Goal: Task Accomplishment & Management: Use online tool/utility

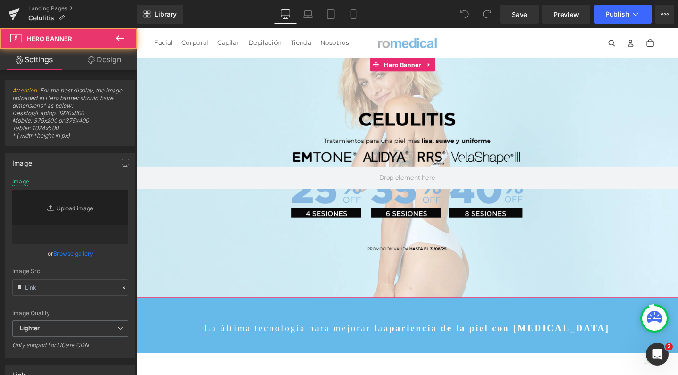
click at [393, 99] on div at bounding box center [421, 185] width 570 height 252
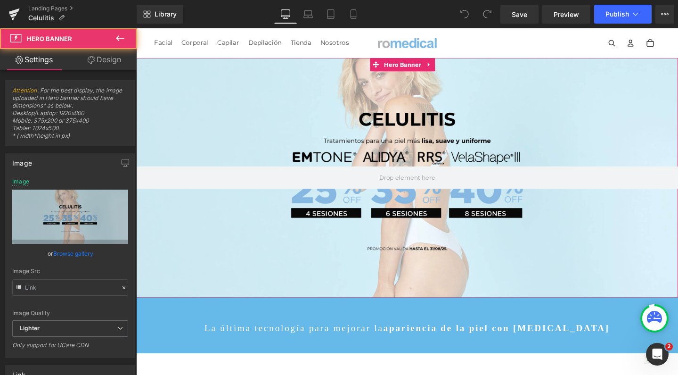
drag, startPoint x: 442, startPoint y: 65, endPoint x: 444, endPoint y: 74, distance: 8.6
click at [442, 65] on icon at bounding box center [445, 66] width 7 height 7
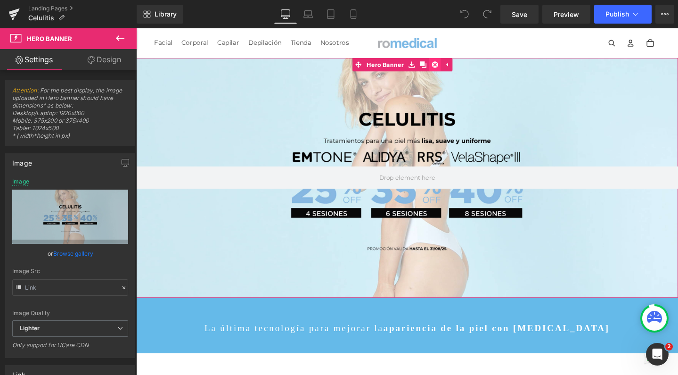
click at [447, 68] on link at bounding box center [451, 66] width 12 height 14
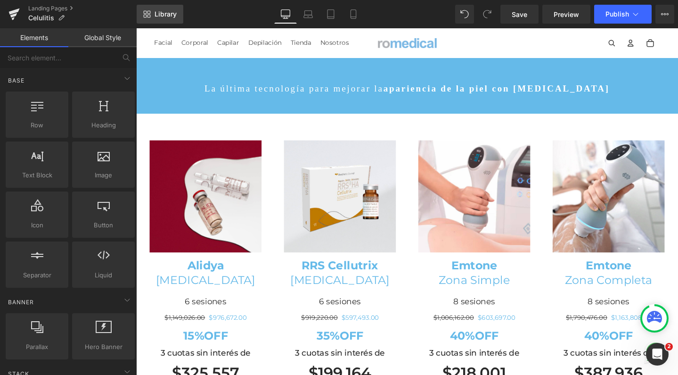
click at [153, 13] on link "Library" at bounding box center [160, 14] width 47 height 19
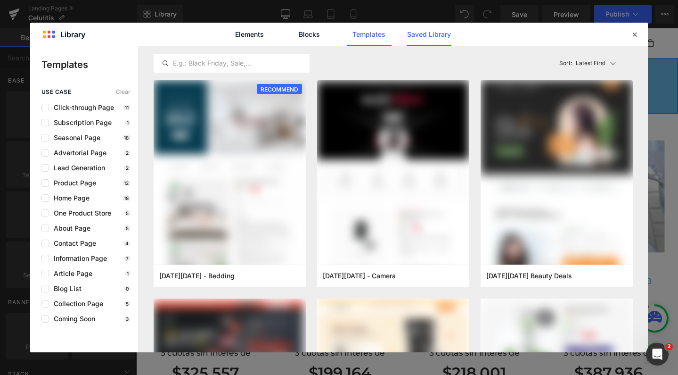
click at [417, 38] on link "Saved Library" at bounding box center [429, 35] width 45 height 24
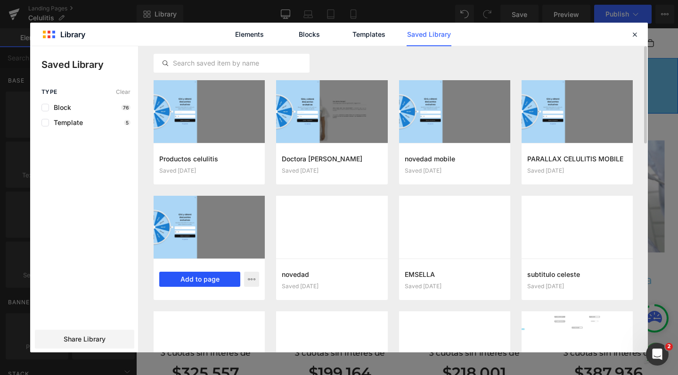
click at [208, 280] on button "Add to page" at bounding box center [199, 278] width 81 height 15
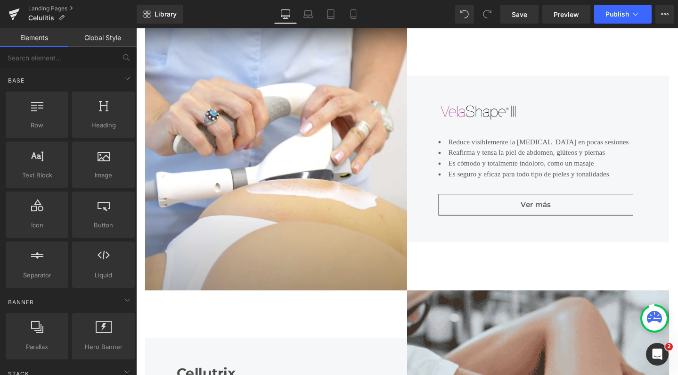
scroll to position [3497, 0]
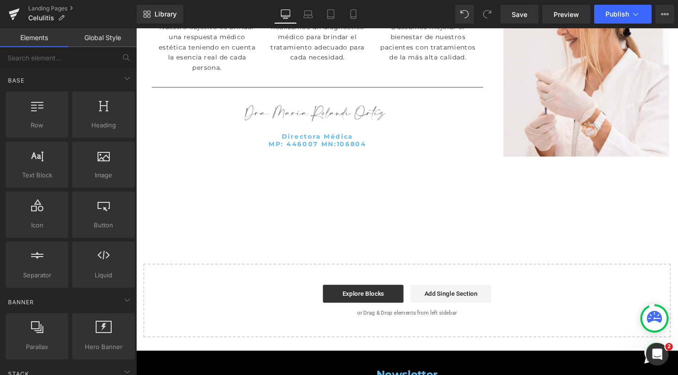
click at [142, 181] on div at bounding box center [421, 204] width 570 height 47
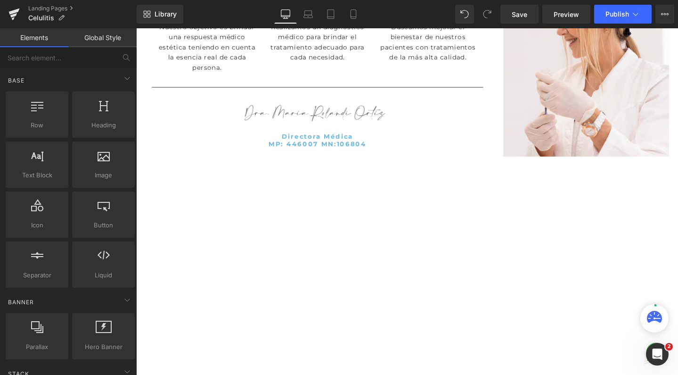
scroll to position [4181, 561]
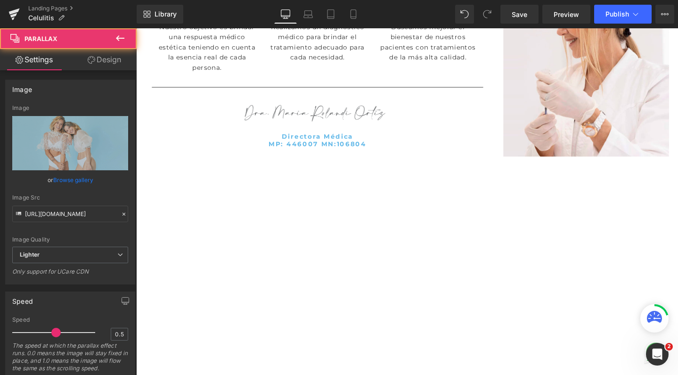
click at [253, 241] on div at bounding box center [421, 208] width 570 height 446
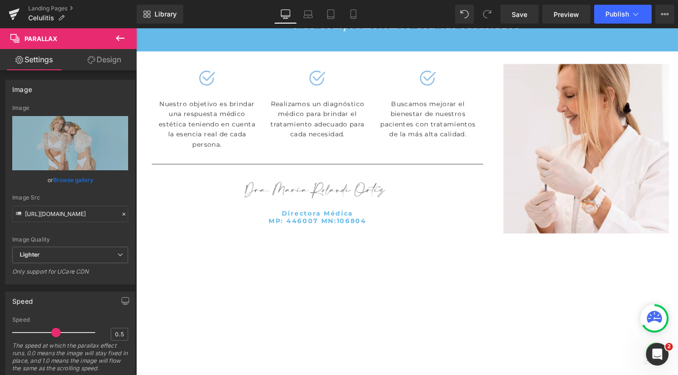
scroll to position [4123, 561]
drag, startPoint x: 150, startPoint y: 165, endPoint x: 154, endPoint y: 183, distance: 17.8
click at [154, 263] on div "227px" at bounding box center [421, 316] width 570 height 107
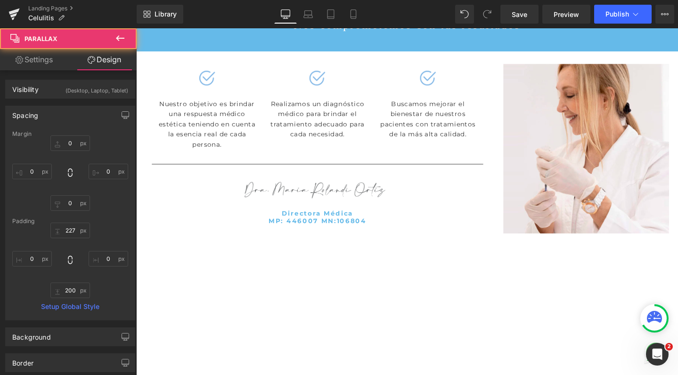
click at [187, 263] on div "227px" at bounding box center [421, 316] width 570 height 107
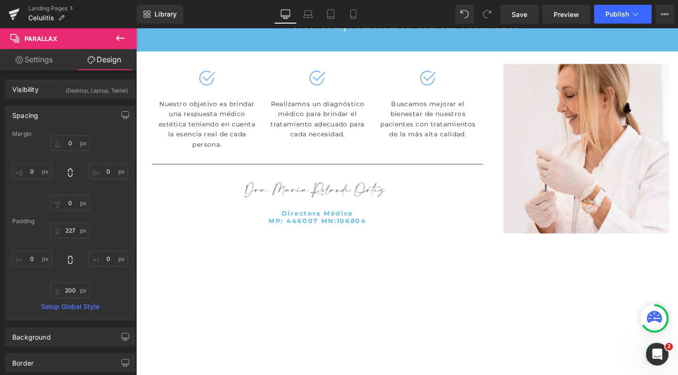
scroll to position [4198, 561]
click at [199, 176] on div at bounding box center [327, 192] width 349 height 33
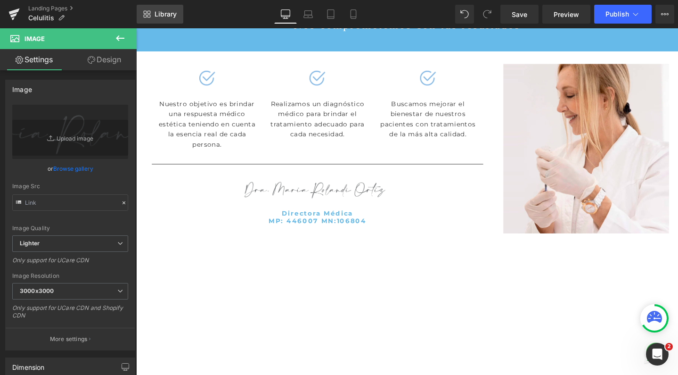
click at [167, 11] on span "Library" at bounding box center [166, 14] width 22 height 8
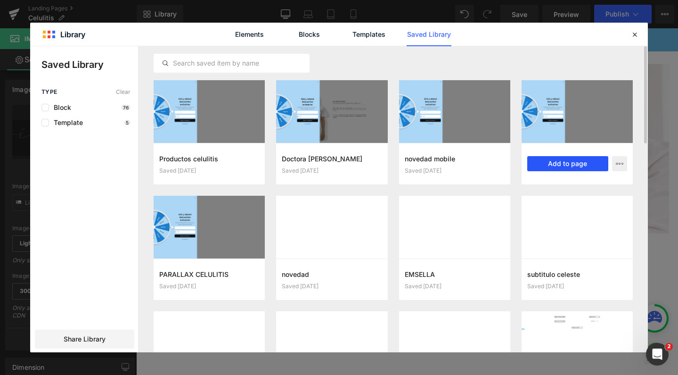
click at [552, 167] on button "Add to page" at bounding box center [567, 163] width 81 height 15
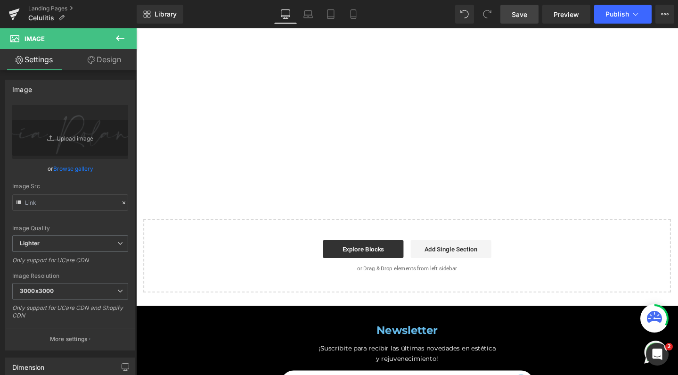
click at [517, 13] on span "Save" at bounding box center [520, 14] width 16 height 10
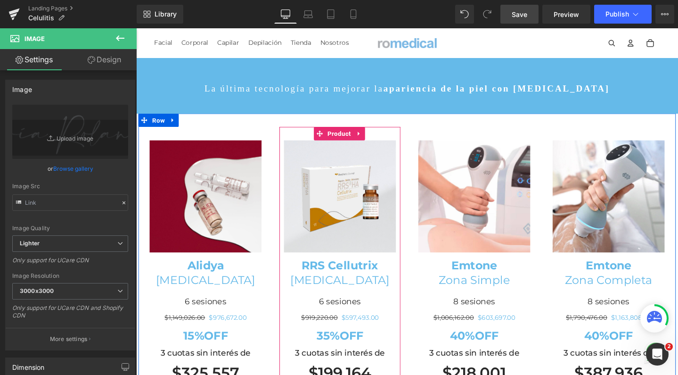
scroll to position [0, 0]
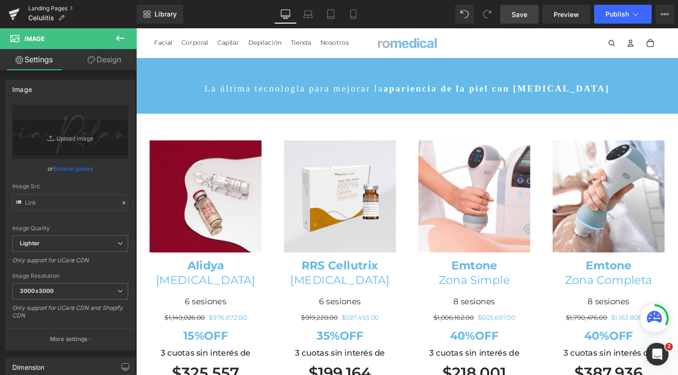
click at [52, 7] on link "Landing Pages" at bounding box center [82, 9] width 108 height 8
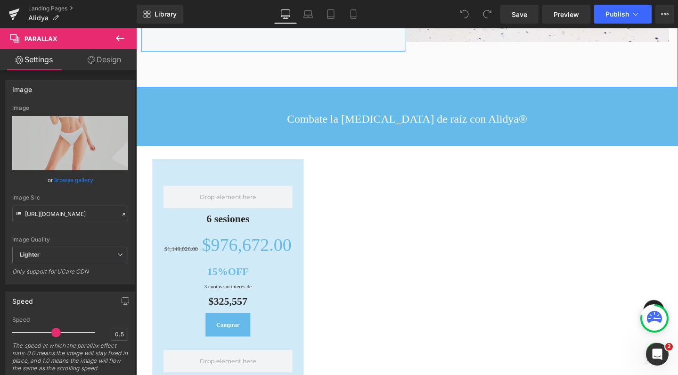
scroll to position [897, 0]
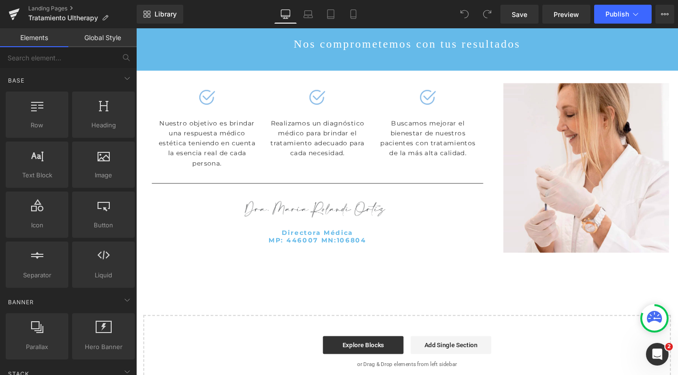
scroll to position [2527, 0]
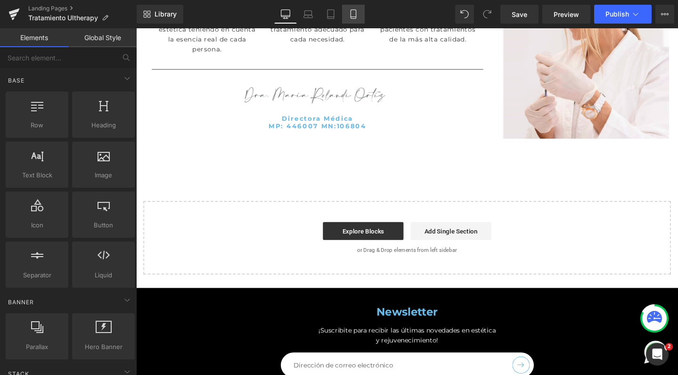
click at [348, 15] on link "Mobile" at bounding box center [353, 14] width 23 height 19
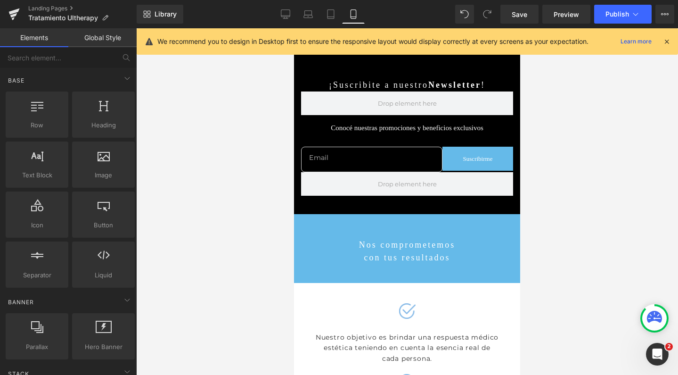
scroll to position [3002, 0]
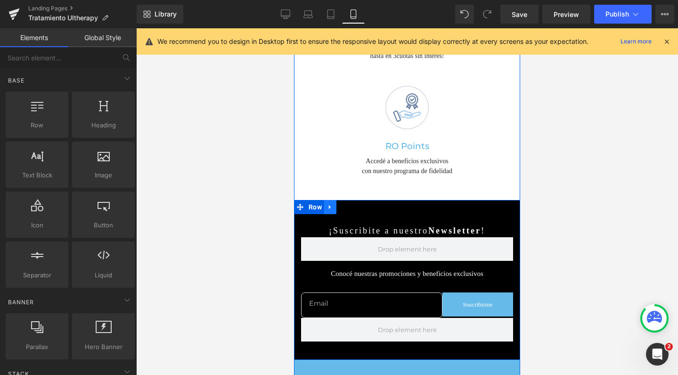
click at [327, 204] on icon at bounding box center [330, 207] width 7 height 7
click at [352, 204] on icon at bounding box center [355, 207] width 7 height 7
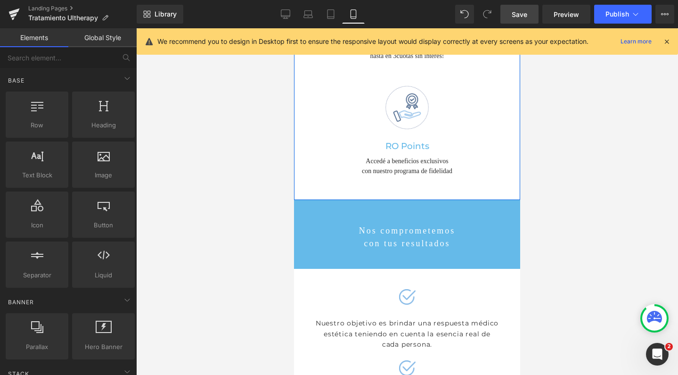
click at [525, 16] on span "Save" at bounding box center [520, 14] width 16 height 10
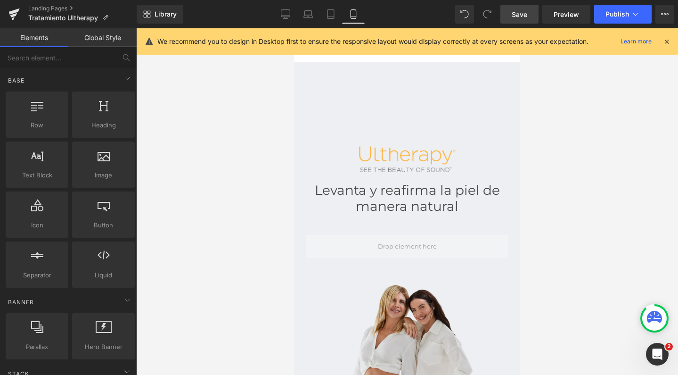
scroll to position [0, 0]
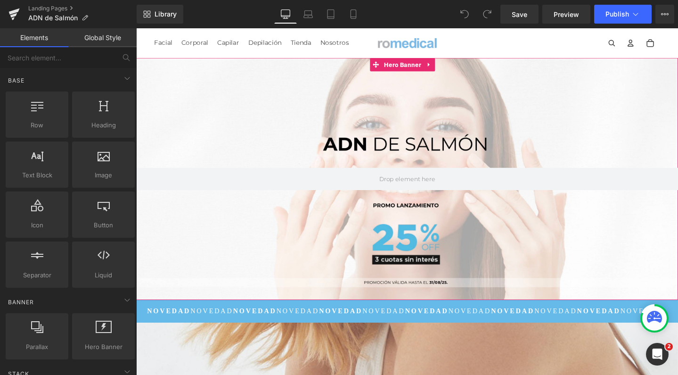
scroll to position [3791, 561]
click at [444, 70] on link at bounding box center [445, 66] width 12 height 14
click at [453, 69] on icon at bounding box center [451, 66] width 7 height 7
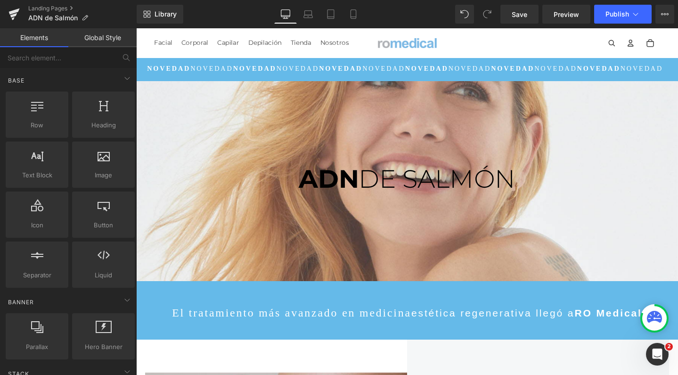
scroll to position [3542, 561]
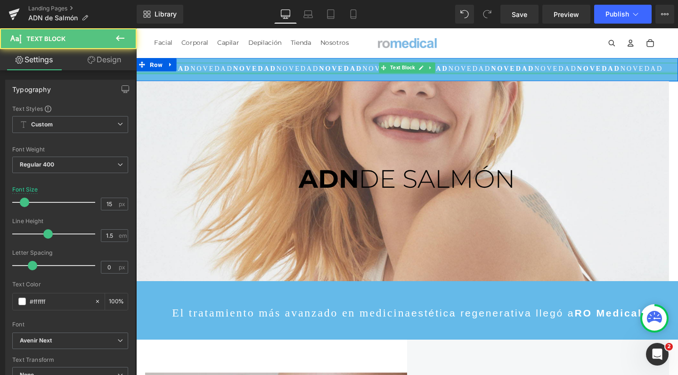
click at [473, 74] on div at bounding box center [421, 75] width 570 height 2
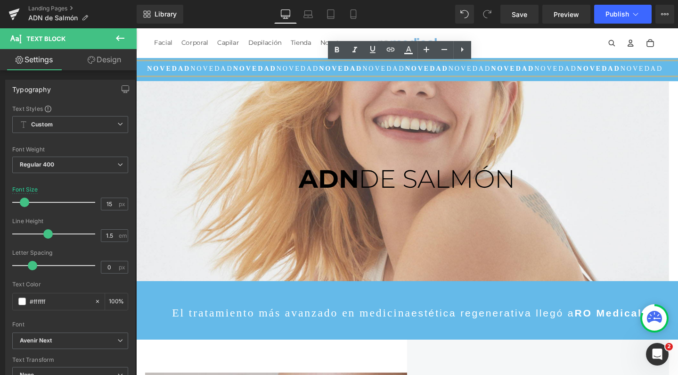
click at [499, 69] on span "NOVEDAD" at bounding box center [487, 71] width 45 height 8
drag, startPoint x: 501, startPoint y: 69, endPoint x: 684, endPoint y: 74, distance: 183.4
click at [678, 74] on p "NOVEDAD NOVEDAD NOVEDAD NOVEDAD NOVEDAD NOVEDAD NOVEDAD NOVEDAD NOVEDAD NOVEDAD…" at bounding box center [421, 71] width 570 height 12
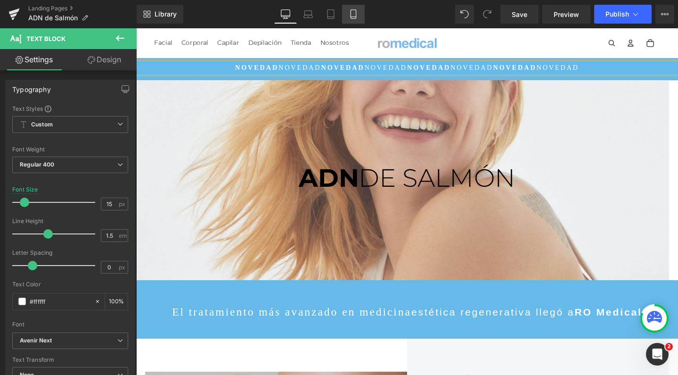
click at [354, 15] on icon at bounding box center [353, 13] width 9 height 9
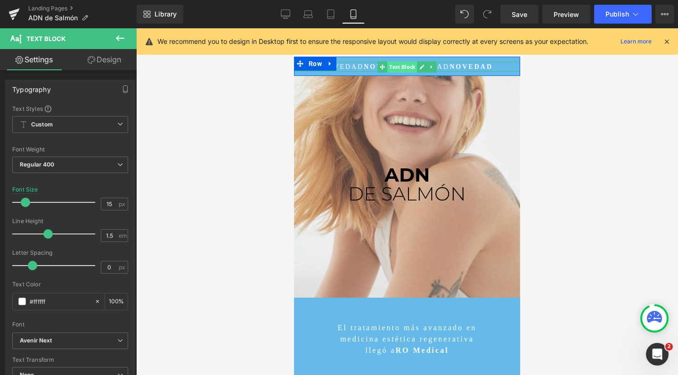
scroll to position [4829, 217]
click at [411, 65] on span "Text Block" at bounding box center [402, 66] width 30 height 11
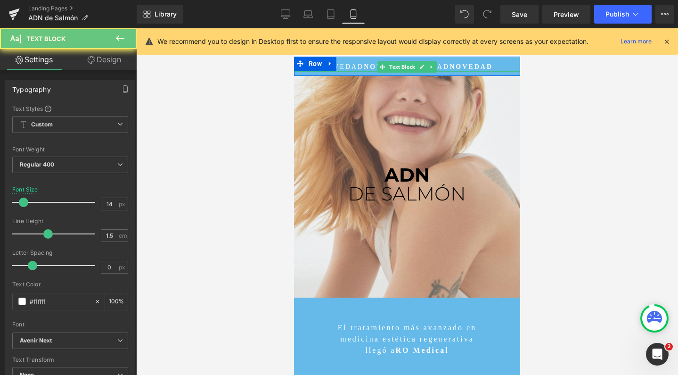
click at [461, 69] on b "NOVEDAD" at bounding box center [471, 66] width 43 height 7
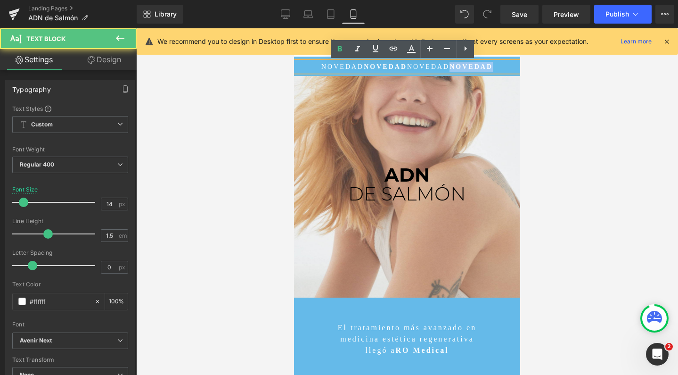
drag, startPoint x: 445, startPoint y: 68, endPoint x: 502, endPoint y: 65, distance: 56.7
click at [502, 65] on p "NOVEDAD NOVEDAD NOVEDAD NOVEDAD" at bounding box center [407, 67] width 226 height 10
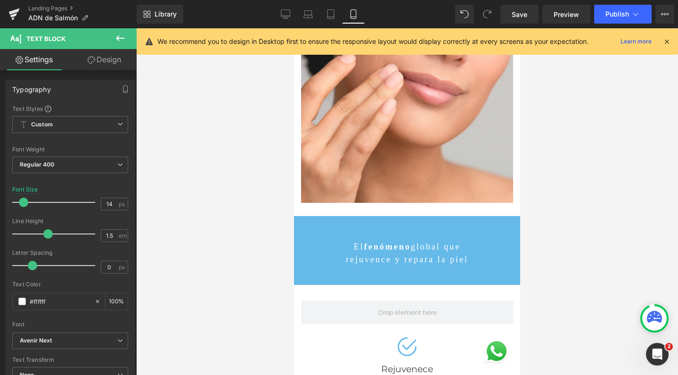
scroll to position [2311, 0]
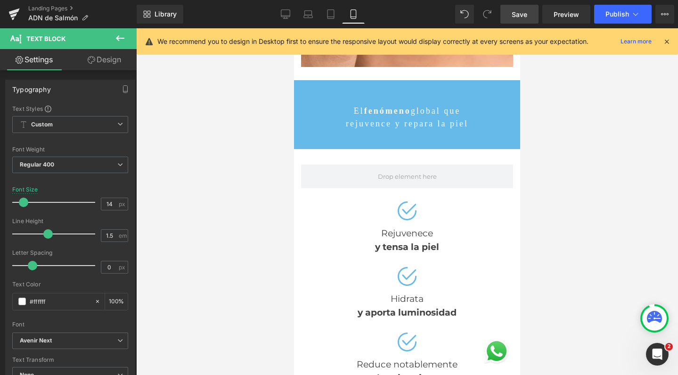
click at [530, 21] on link "Save" at bounding box center [520, 14] width 38 height 19
click at [618, 17] on span "Publish" at bounding box center [618, 14] width 24 height 8
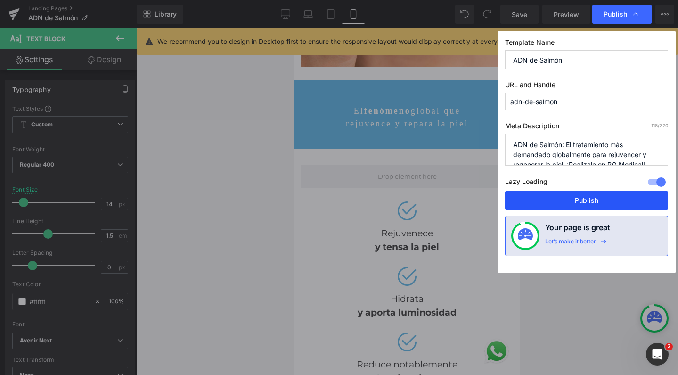
click at [581, 196] on button "Publish" at bounding box center [586, 200] width 163 height 19
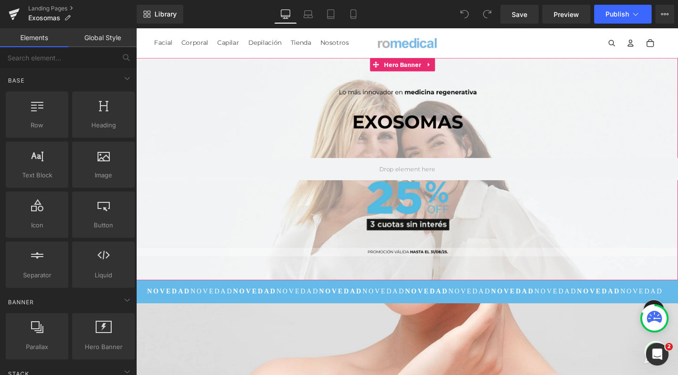
scroll to position [3292, 561]
click at [446, 70] on link at bounding box center [445, 66] width 12 height 14
click at [450, 70] on link at bounding box center [451, 66] width 12 height 14
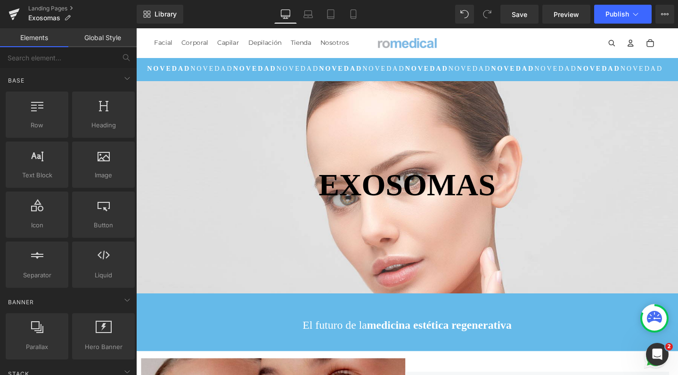
scroll to position [3062, 561]
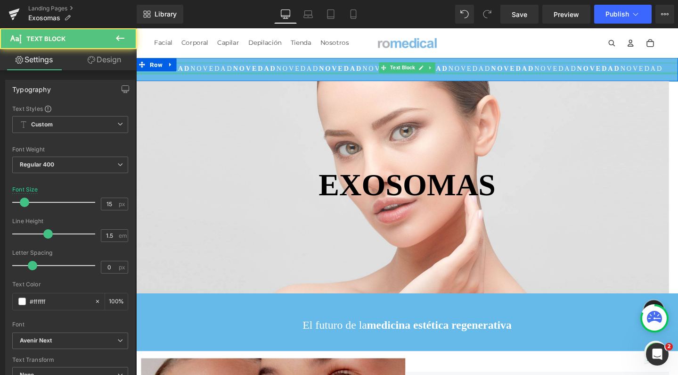
click at [337, 75] on div at bounding box center [421, 75] width 570 height 2
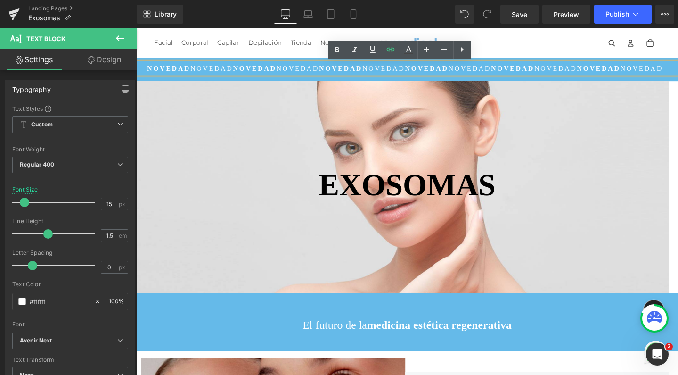
click at [510, 69] on strong "NOVEDAD" at bounding box center [533, 71] width 46 height 8
drag, startPoint x: 498, startPoint y: 69, endPoint x: 667, endPoint y: 70, distance: 169.2
click at [667, 70] on p "NOVEDAD NOVEDAD NOVEDAD NOVEDAD NOVEDAD NOVEDAD NOVEDAD NOVEDAD NOVEDAD NOVEDAD…" at bounding box center [421, 71] width 570 height 12
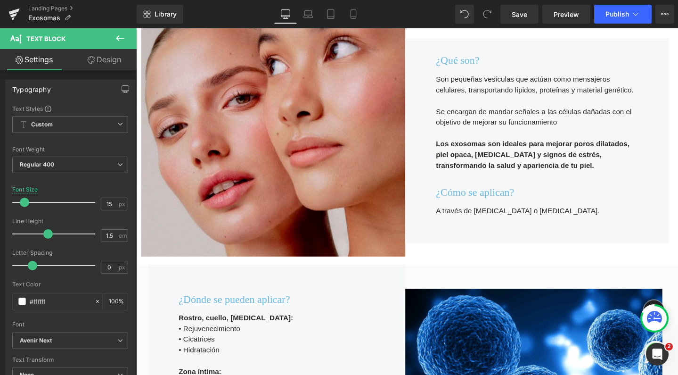
scroll to position [356, 0]
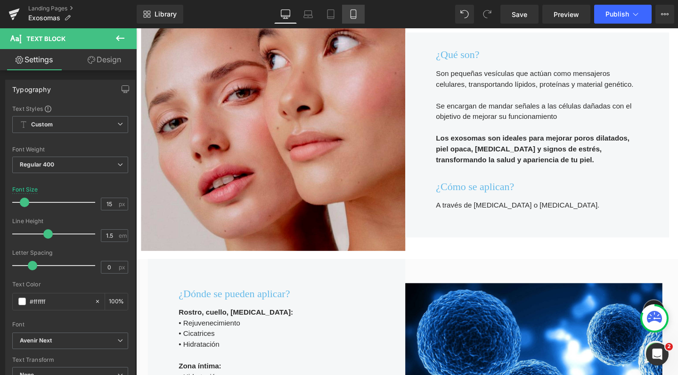
click at [356, 18] on icon at bounding box center [353, 14] width 5 height 9
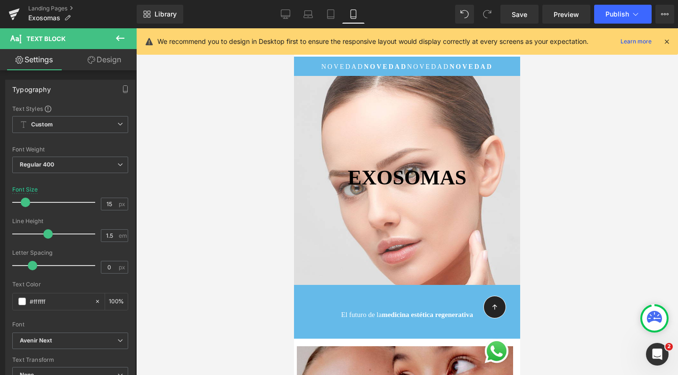
scroll to position [4167, 217]
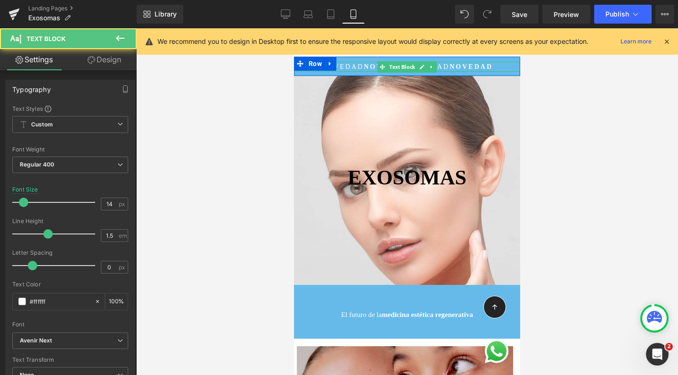
click at [440, 65] on span "NOVEDAD" at bounding box center [428, 66] width 42 height 7
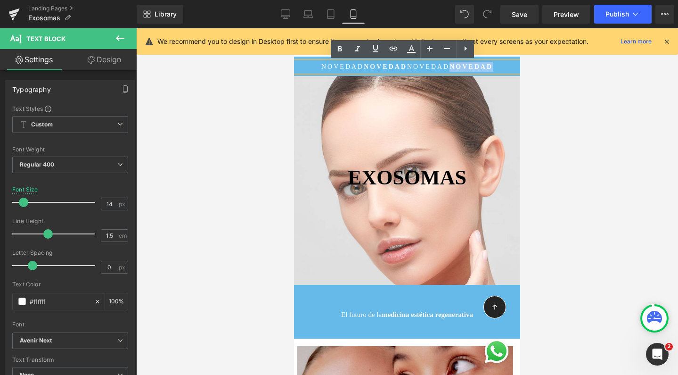
drag, startPoint x: 446, startPoint y: 65, endPoint x: 521, endPoint y: 62, distance: 75.5
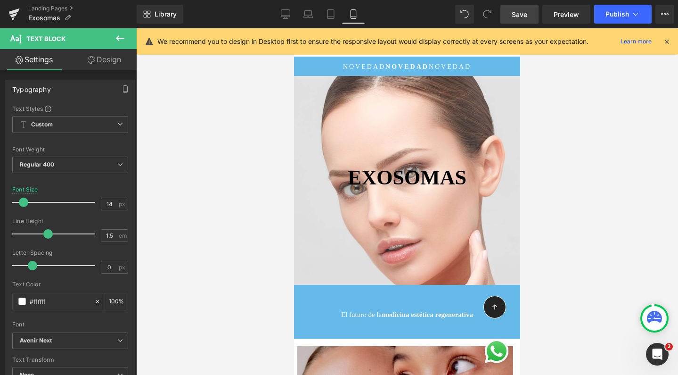
click at [529, 14] on link "Save" at bounding box center [520, 14] width 38 height 19
click at [636, 14] on icon at bounding box center [635, 13] width 9 height 9
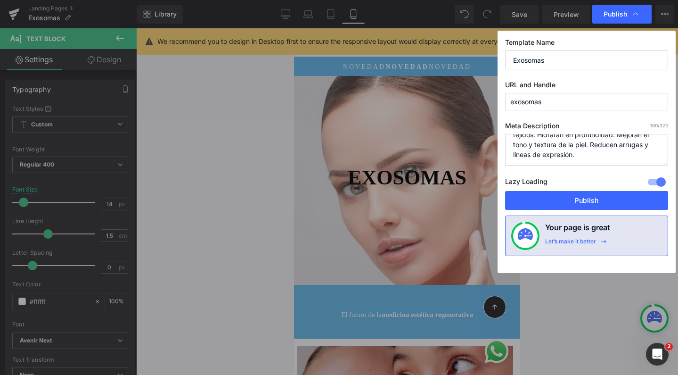
scroll to position [30, 0]
click at [602, 155] on textarea "Llegaron los EXOSOMAS: El futuro de la medicina estética regenerativa. Reparan …" at bounding box center [586, 150] width 163 height 32
type textarea "Llegaron los EXOSOMAS: El futuro de la medicina estética regenerativa. Reparan …"
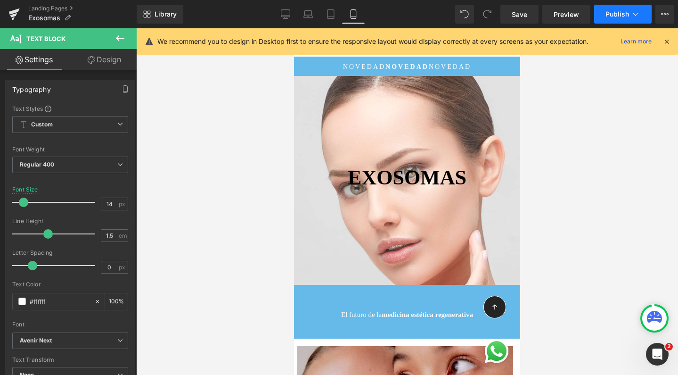
click at [614, 18] on button "Publish" at bounding box center [623, 14] width 58 height 19
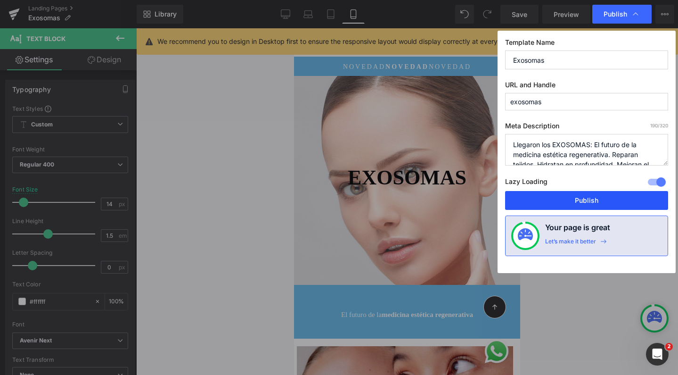
click at [572, 200] on button "Publish" at bounding box center [586, 200] width 163 height 19
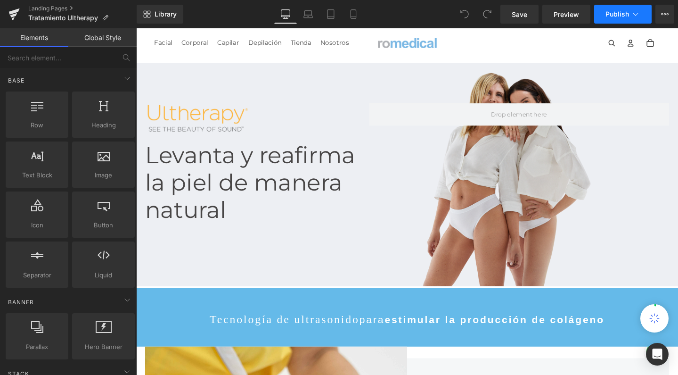
click at [643, 15] on button "Publish" at bounding box center [623, 14] width 58 height 19
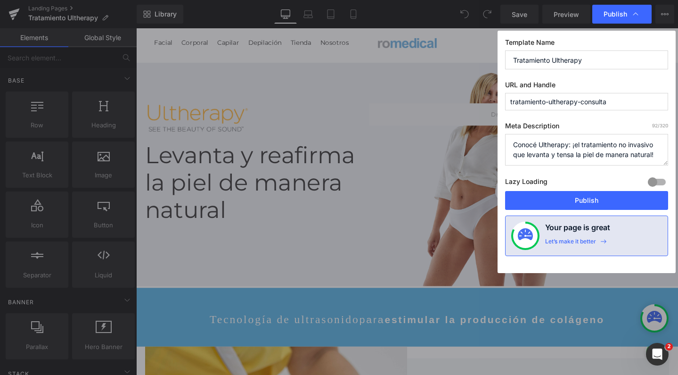
click at [580, 147] on textarea "Conocé Ultherapy: ¡el tratamiento no invasivo que levanta y tensa la piel de ma…" at bounding box center [586, 150] width 163 height 32
click at [661, 152] on textarea "Conocé Ultherapy: ¡el tratamiento no invasivo que levanta y tensa la piel de ma…" at bounding box center [586, 150] width 163 height 32
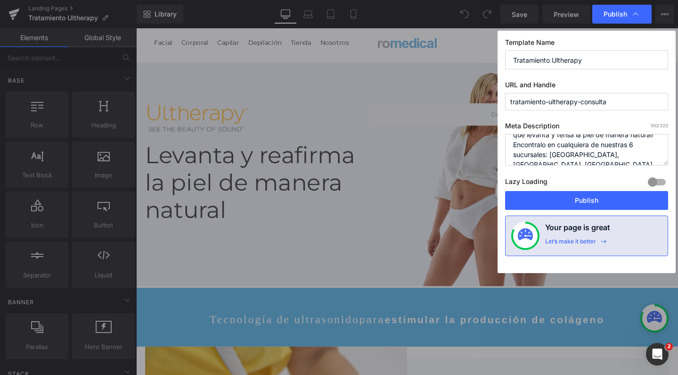
scroll to position [23, 0]
type textarea "Conocé Ultherapy: ¡el tratamiento no invasivo que levanta y tensa la piel de ma…"
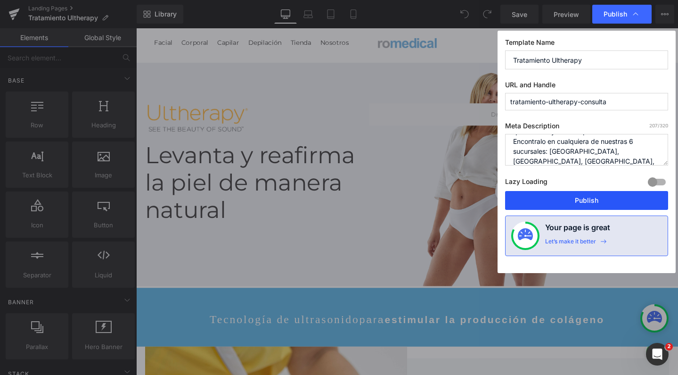
click at [609, 205] on button "Publish" at bounding box center [586, 200] width 163 height 19
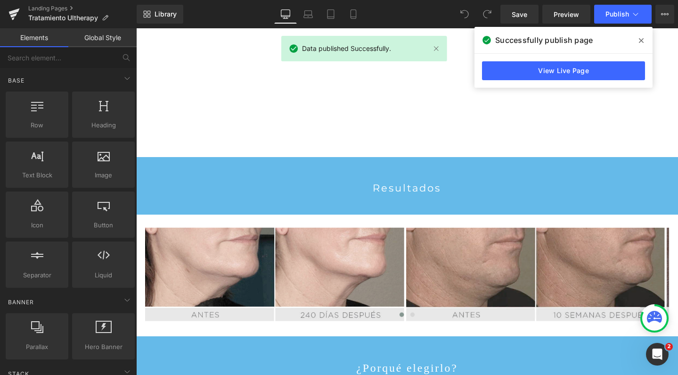
scroll to position [936, 0]
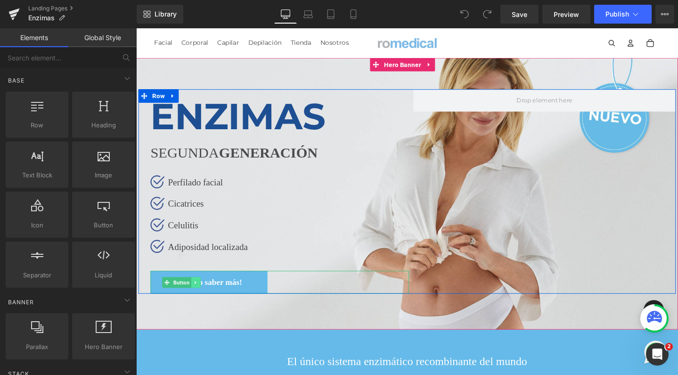
click at [197, 293] on icon at bounding box center [198, 296] width 5 height 6
click at [201, 293] on icon at bounding box center [203, 296] width 5 height 6
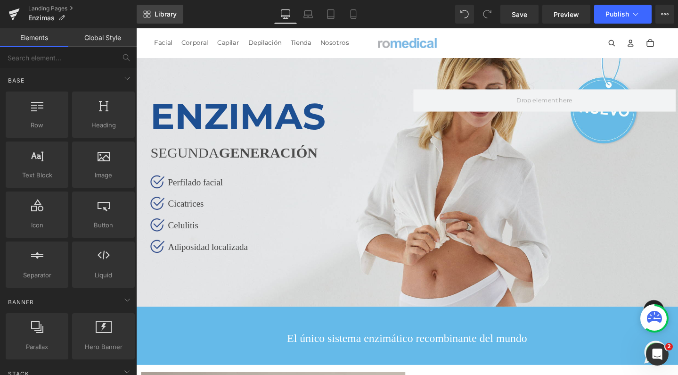
click at [172, 16] on span "Library" at bounding box center [166, 14] width 22 height 8
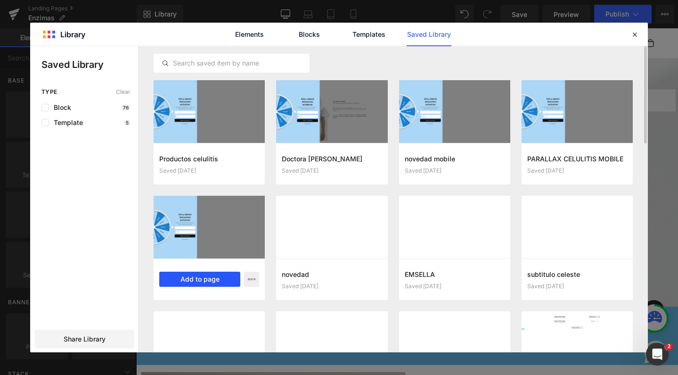
click at [213, 277] on button "Add to page" at bounding box center [199, 278] width 81 height 15
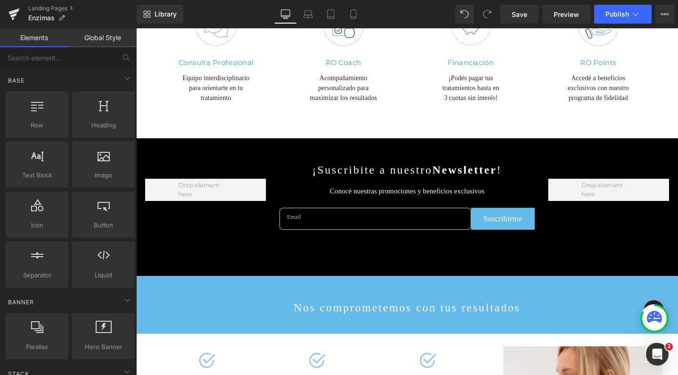
scroll to position [2573, 0]
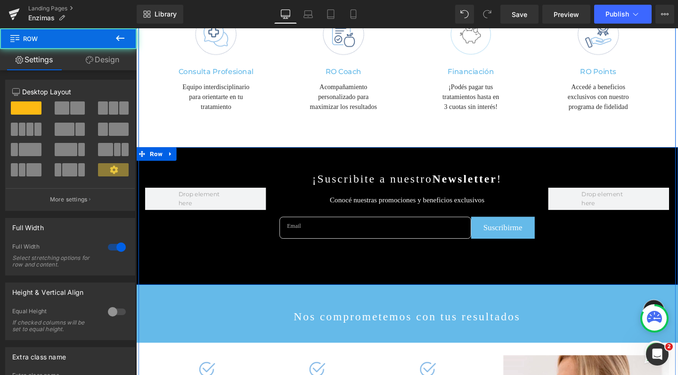
click at [248, 153] on div "¡Suscribite a nuestro Newsletter ! Text Block Conocé nuestras promociones y ben…" at bounding box center [421, 225] width 570 height 145
click at [171, 157] on icon at bounding box center [172, 160] width 7 height 7
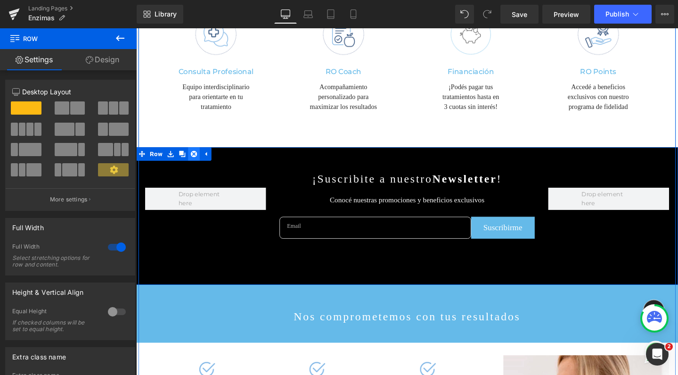
click at [194, 157] on icon at bounding box center [197, 160] width 7 height 7
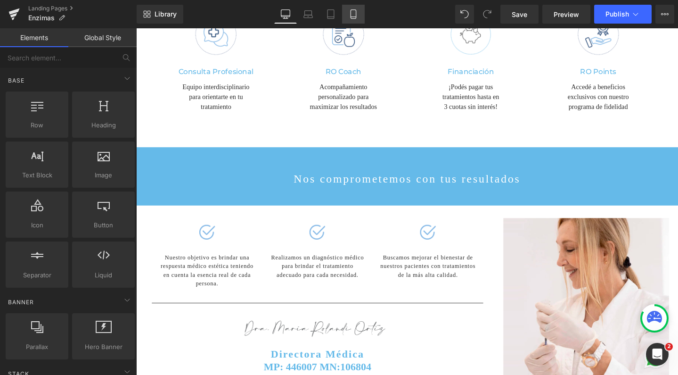
scroll to position [3547, 561]
click at [355, 15] on icon at bounding box center [353, 13] width 9 height 9
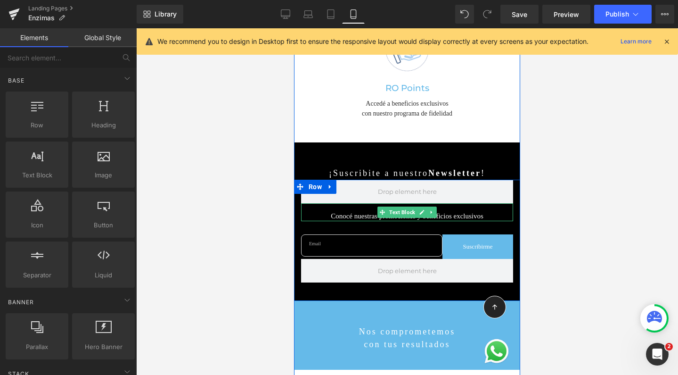
scroll to position [3770, 0]
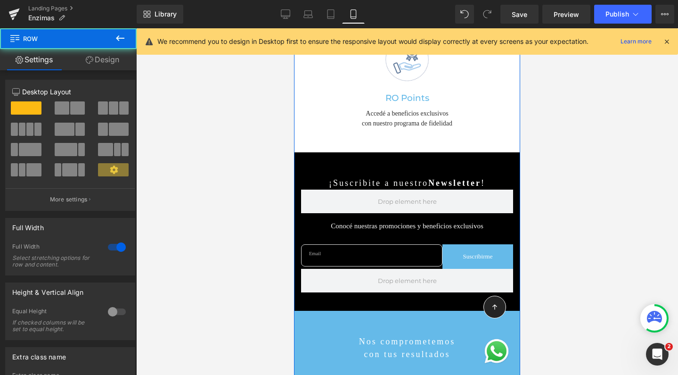
click at [318, 155] on div "¡Suscribite a nuestro Newsletter ! Text Block Conocé nuestras promociones y ben…" at bounding box center [407, 231] width 226 height 158
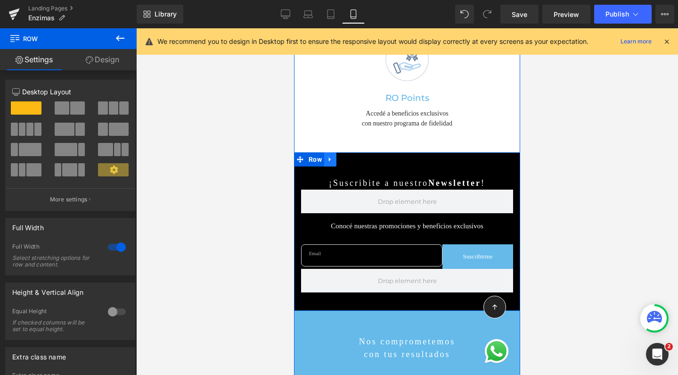
click at [327, 156] on icon at bounding box center [330, 159] width 7 height 7
click at [352, 156] on icon at bounding box center [355, 159] width 7 height 7
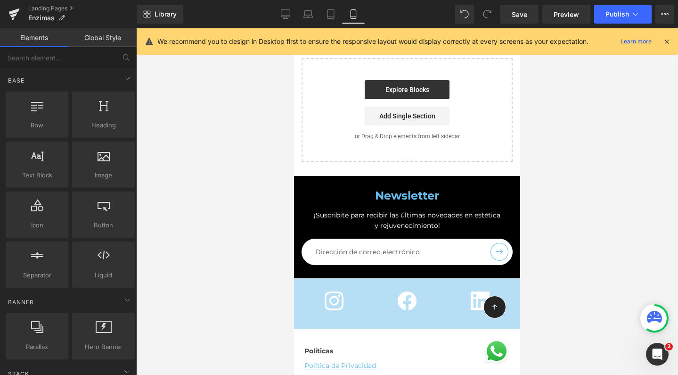
scroll to position [4531, 0]
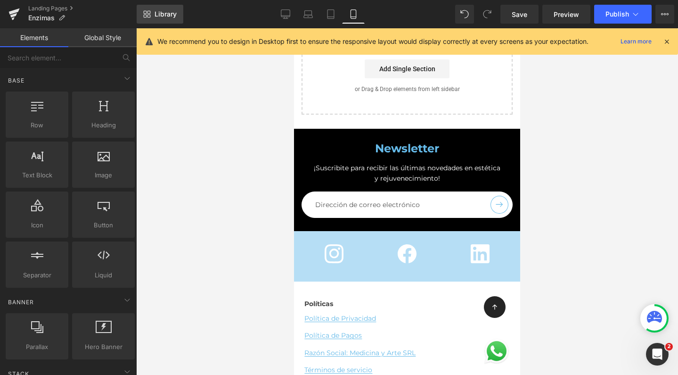
click at [166, 15] on span "Library" at bounding box center [166, 14] width 22 height 8
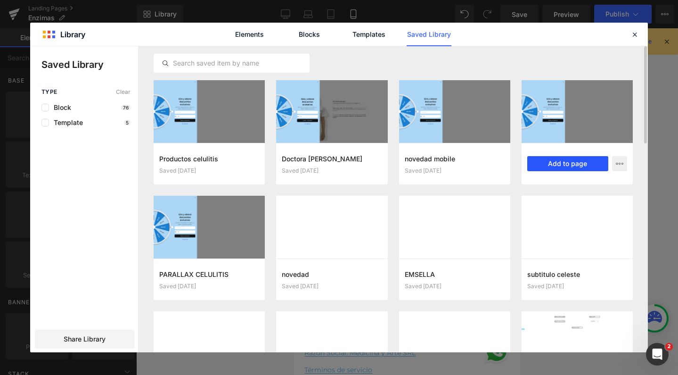
click at [551, 166] on button "Add to page" at bounding box center [567, 163] width 81 height 15
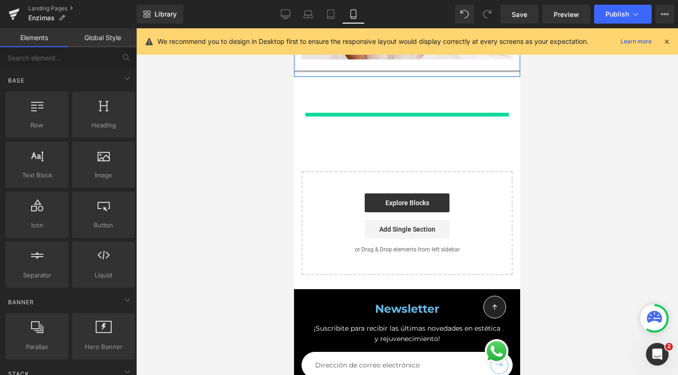
scroll to position [4411, 0]
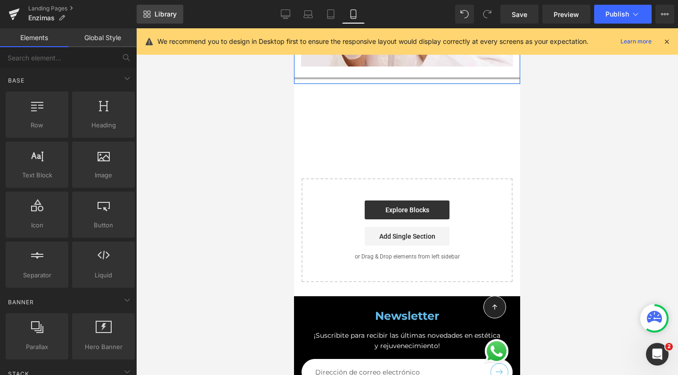
click at [159, 11] on span "Library" at bounding box center [166, 14] width 22 height 8
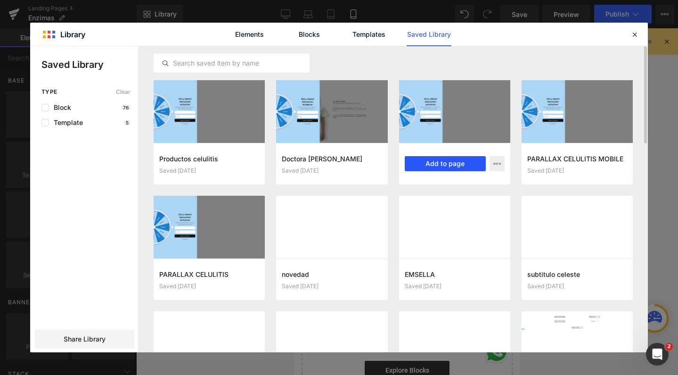
scroll to position [5173, 217]
click at [430, 166] on button "Add to page" at bounding box center [445, 163] width 81 height 15
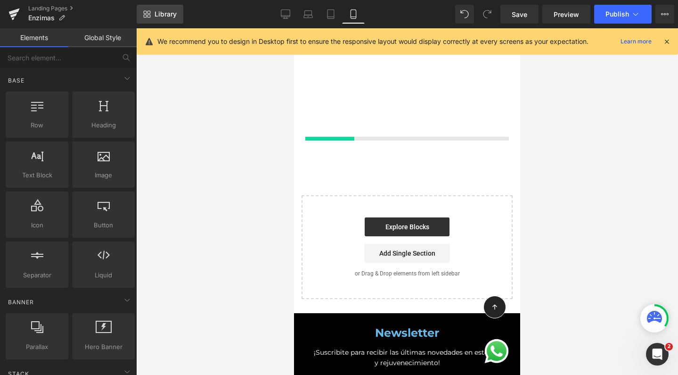
scroll to position [4618, 0]
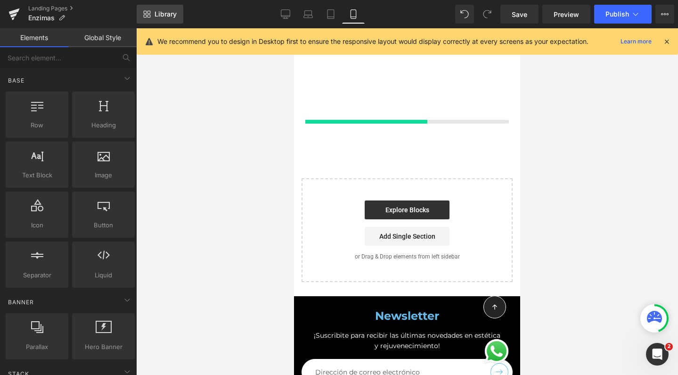
click at [167, 9] on link "Library" at bounding box center [160, 14] width 47 height 19
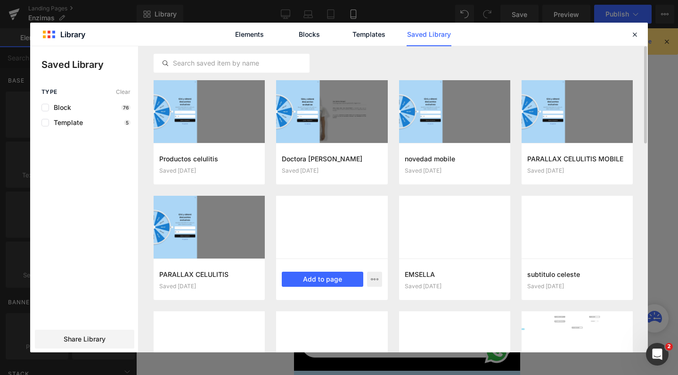
scroll to position [5192, 217]
click at [300, 280] on button "Add to page" at bounding box center [322, 278] width 81 height 15
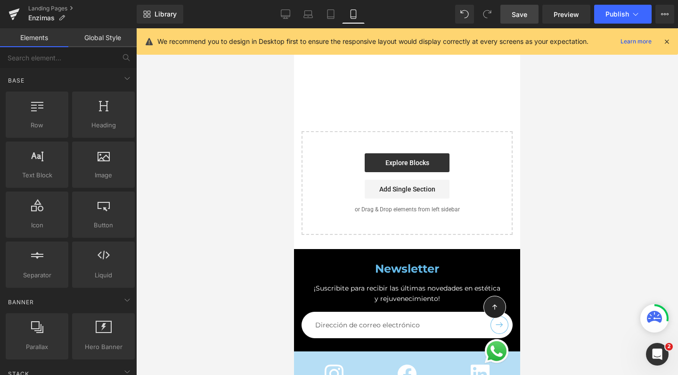
click at [527, 12] on span "Save" at bounding box center [520, 14] width 16 height 10
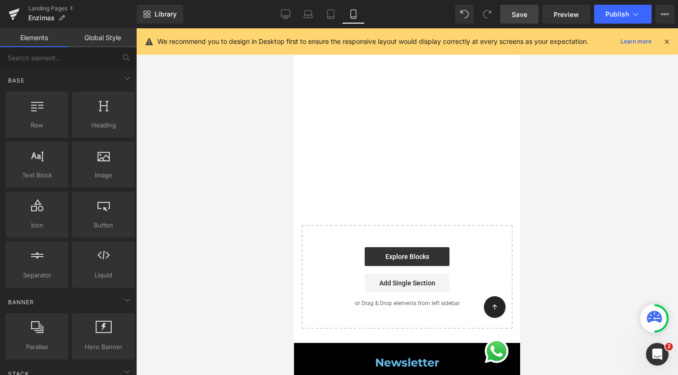
scroll to position [4381, 0]
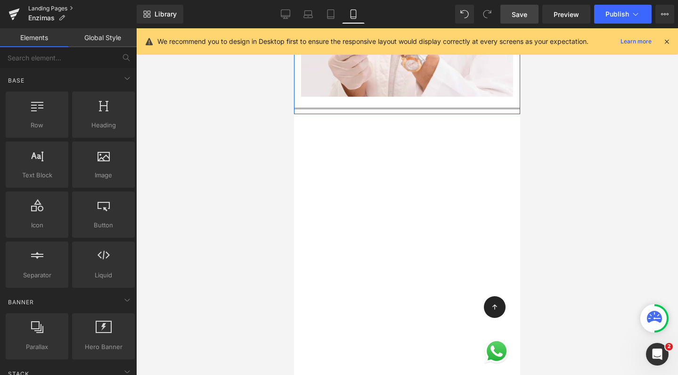
click at [66, 7] on link "Landing Pages" at bounding box center [82, 9] width 108 height 8
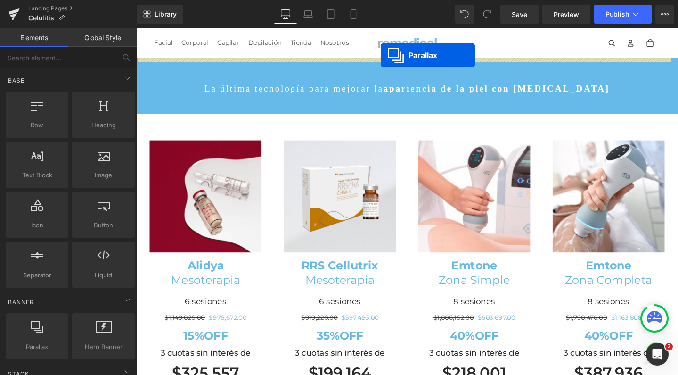
drag, startPoint x: 395, startPoint y: 219, endPoint x: 394, endPoint y: 57, distance: 162.1
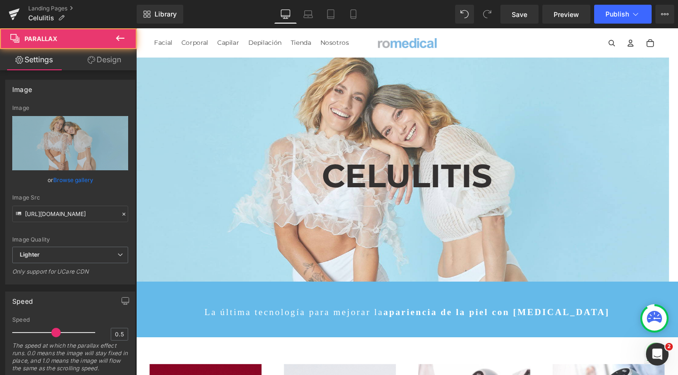
scroll to position [4198, 561]
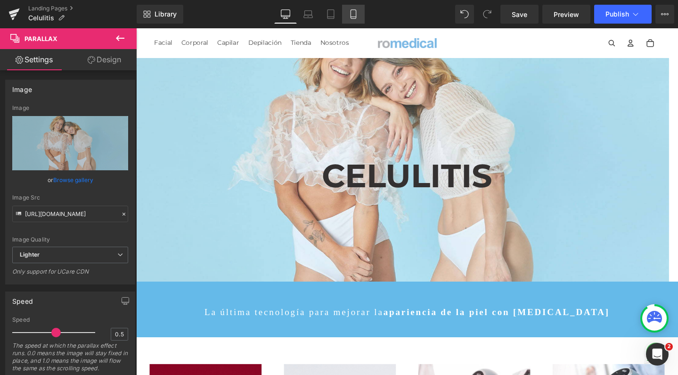
click at [352, 12] on icon at bounding box center [353, 13] width 9 height 9
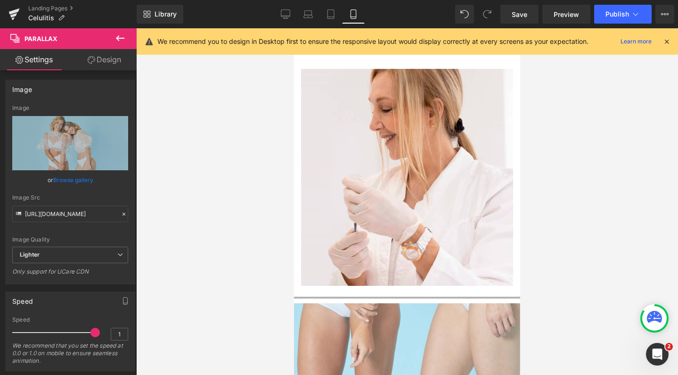
scroll to position [6197, 0]
click at [238, 215] on div at bounding box center [407, 201] width 542 height 346
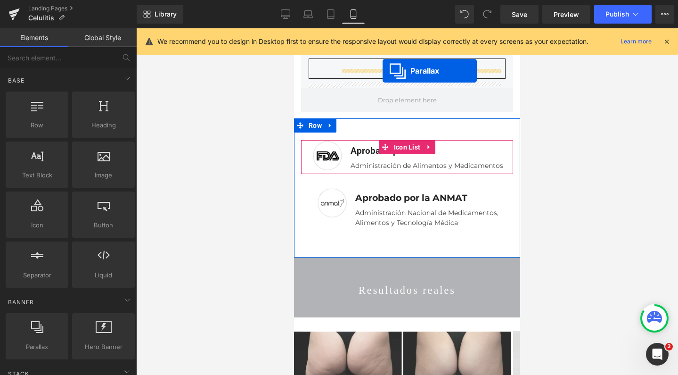
scroll to position [4502, 0]
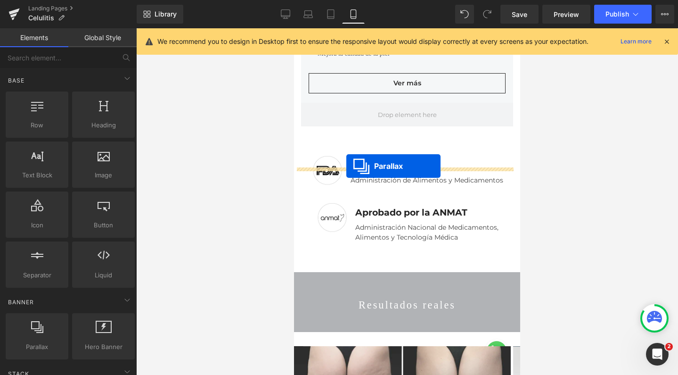
drag, startPoint x: 381, startPoint y: 195, endPoint x: 346, endPoint y: 166, distance: 44.8
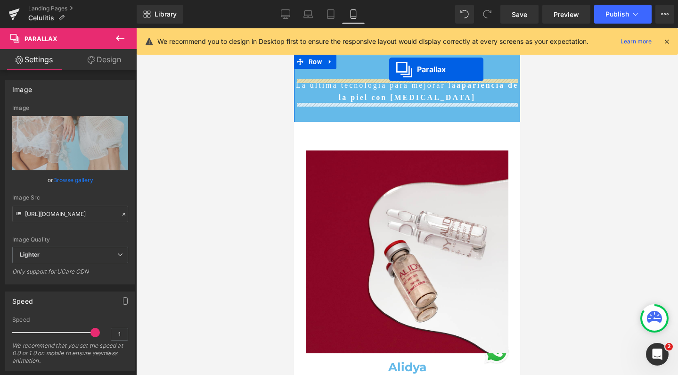
scroll to position [0, 0]
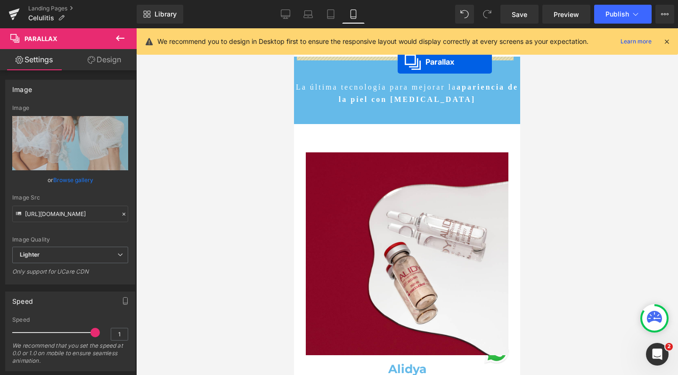
drag, startPoint x: 381, startPoint y: 215, endPoint x: 398, endPoint y: 62, distance: 154.1
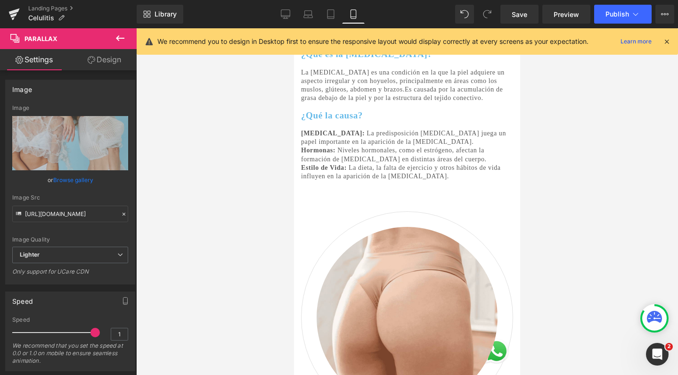
scroll to position [2279, 0]
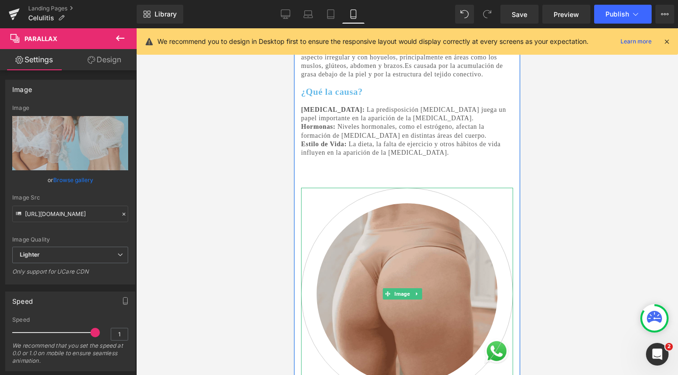
click at [380, 240] on img at bounding box center [407, 294] width 212 height 212
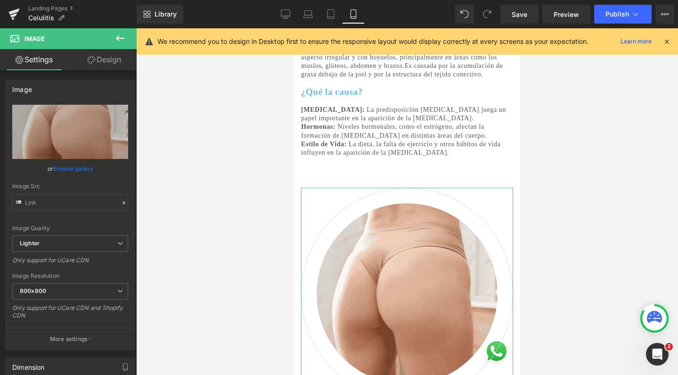
click at [118, 54] on link "Design" at bounding box center [104, 59] width 68 height 21
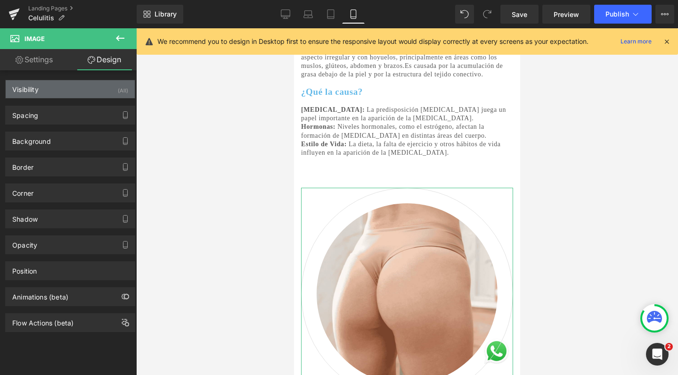
click at [75, 86] on div "Visibility (All)" at bounding box center [70, 89] width 129 height 18
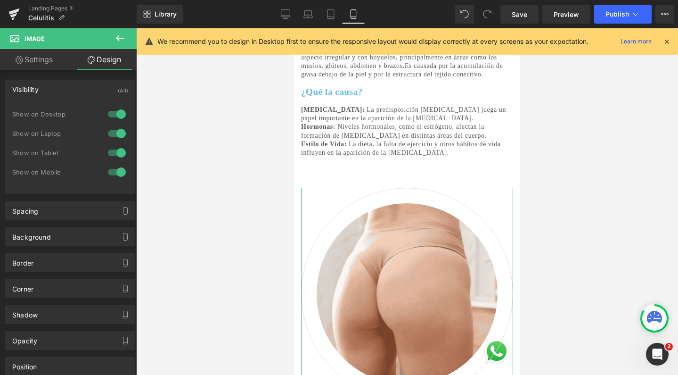
click at [114, 173] on div at bounding box center [117, 171] width 23 height 15
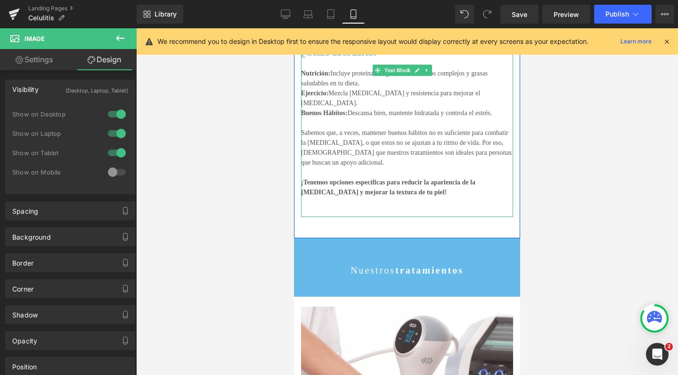
scroll to position [2409, 0]
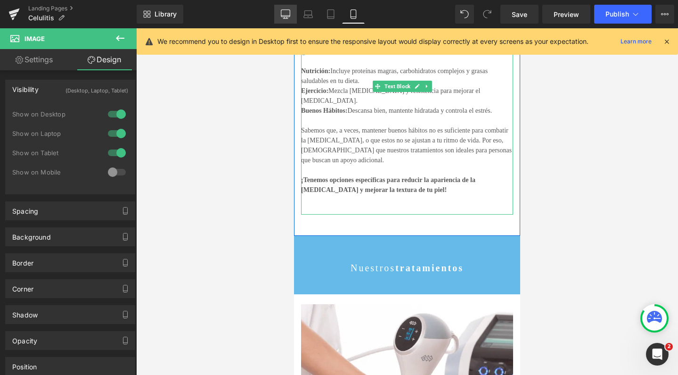
click at [280, 16] on link "Desktop" at bounding box center [285, 14] width 23 height 19
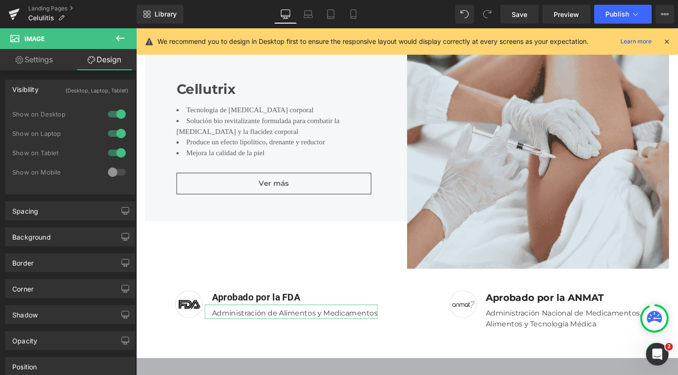
scroll to position [2426, 0]
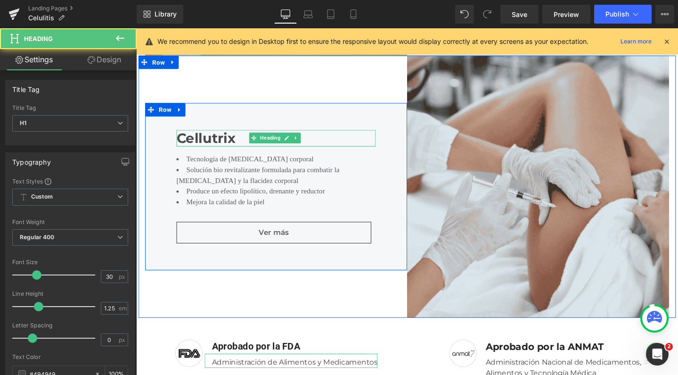
click at [184, 135] on strong "Cellutrix" at bounding box center [210, 143] width 62 height 17
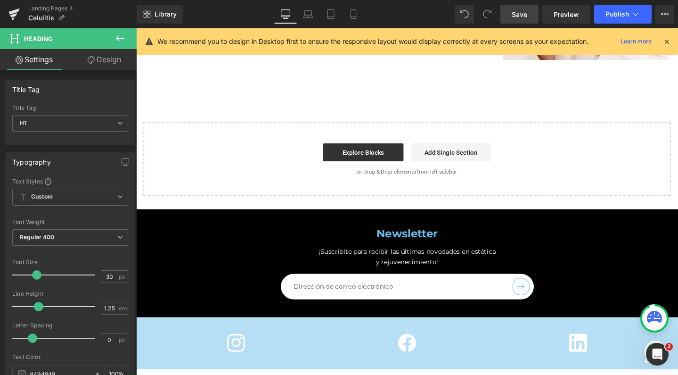
scroll to position [3833, 0]
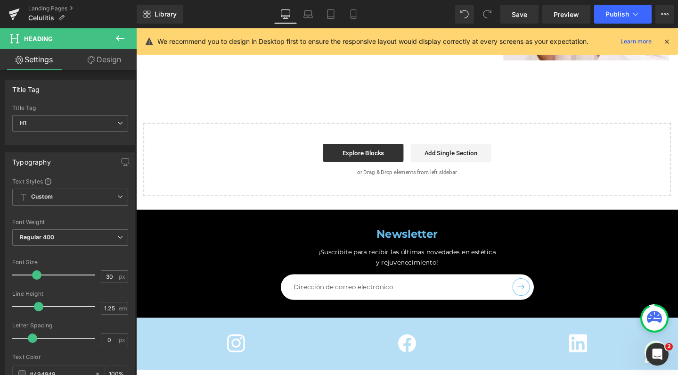
drag, startPoint x: 521, startPoint y: 21, endPoint x: 402, endPoint y: 17, distance: 119.3
click at [521, 21] on link "Save" at bounding box center [520, 14] width 38 height 19
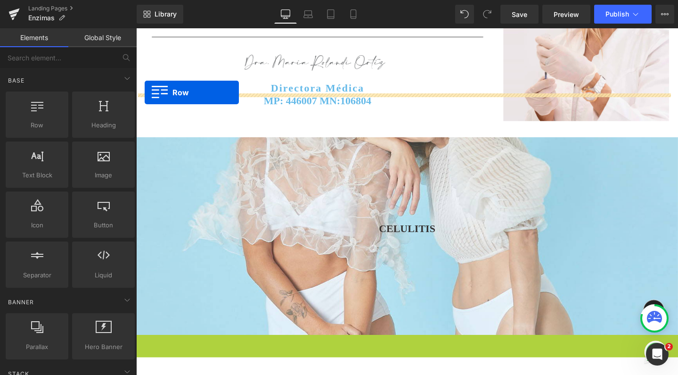
scroll to position [3570, 561]
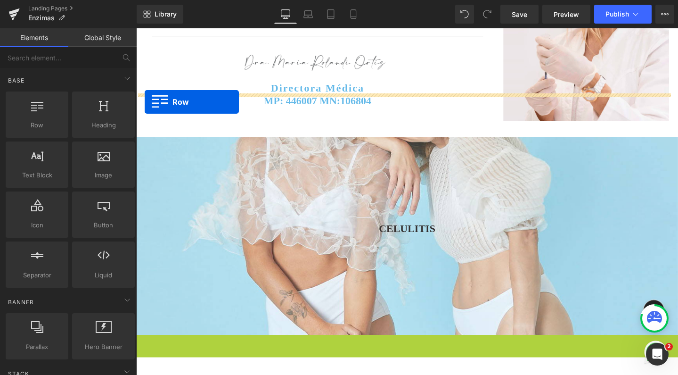
drag, startPoint x: 139, startPoint y: 314, endPoint x: 145, endPoint y: 106, distance: 208.4
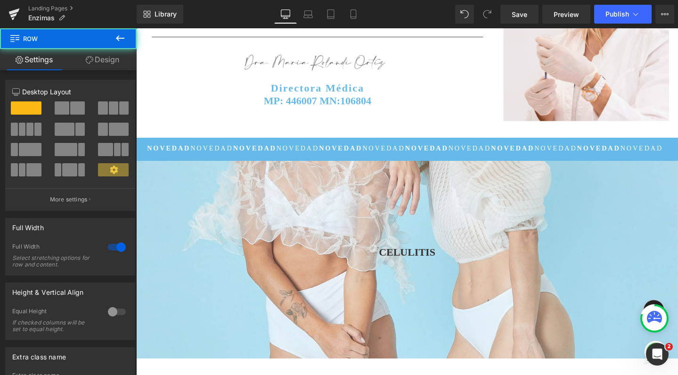
scroll to position [3570, 561]
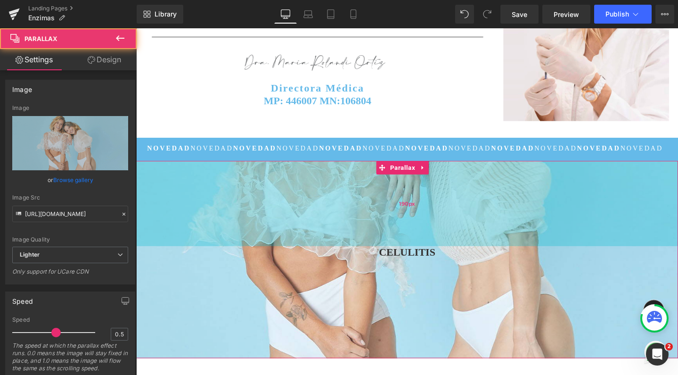
click at [238, 181] on div "190px" at bounding box center [421, 213] width 570 height 90
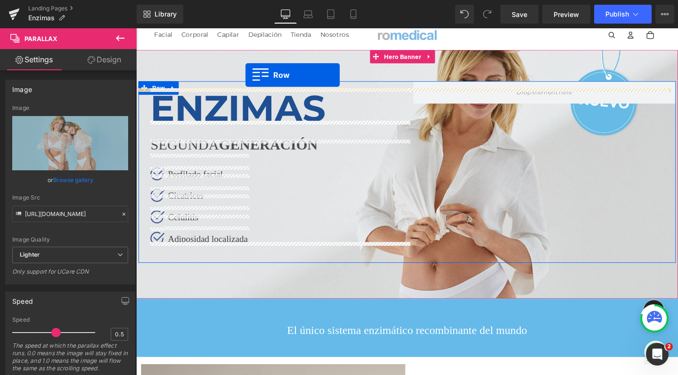
scroll to position [0, 0]
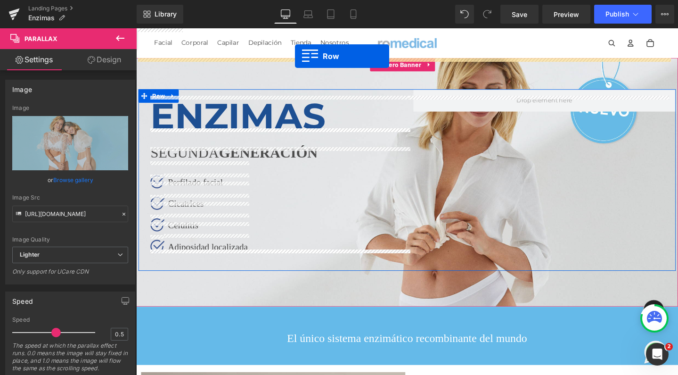
drag, startPoint x: 139, startPoint y: 103, endPoint x: 302, endPoint y: 58, distance: 169.0
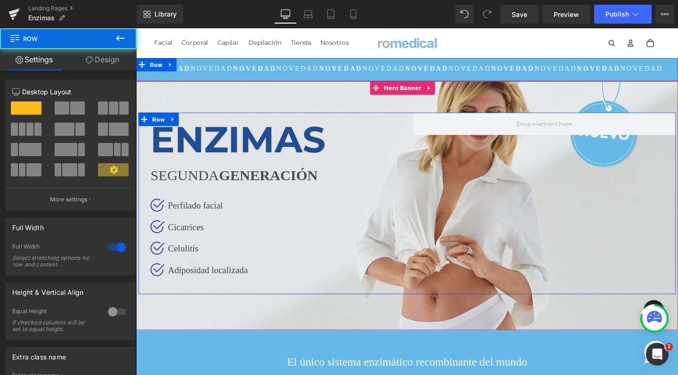
scroll to position [3570, 561]
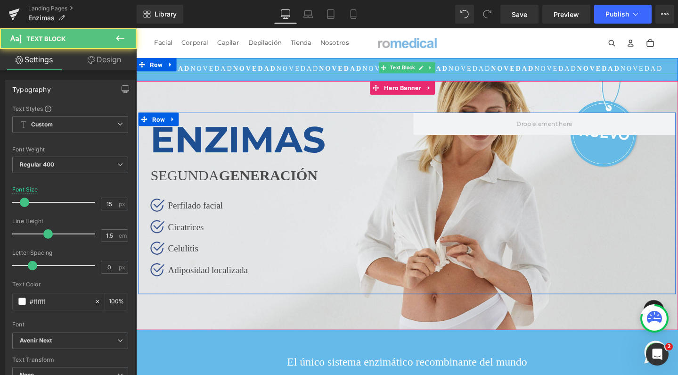
click at [581, 70] on span "NOVEDAD" at bounding box center [577, 71] width 45 height 8
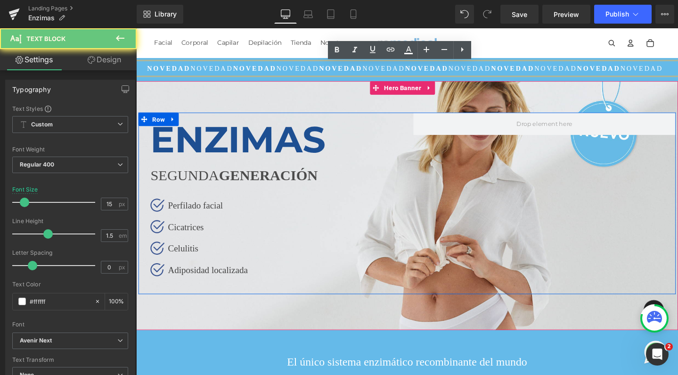
click at [510, 73] on strong "NOVEDAD" at bounding box center [533, 71] width 46 height 8
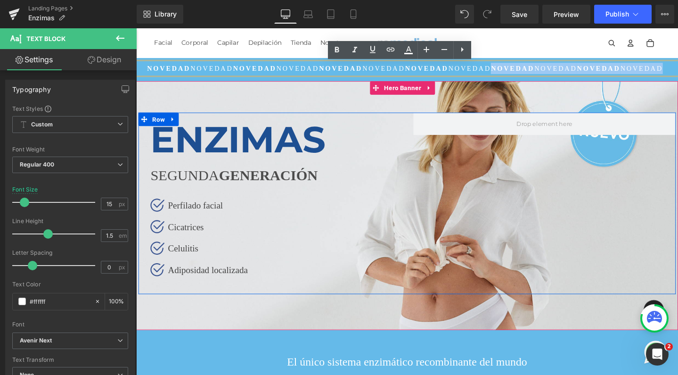
drag, startPoint x: 501, startPoint y: 70, endPoint x: 675, endPoint y: 68, distance: 174.4
click at [675, 68] on p "NOVEDAD NOVEDAD NOVEDAD NOVEDAD NOVEDAD NOVEDAD NOVEDAD NOVEDAD NOVEDAD NOVEDAD…" at bounding box center [421, 71] width 570 height 12
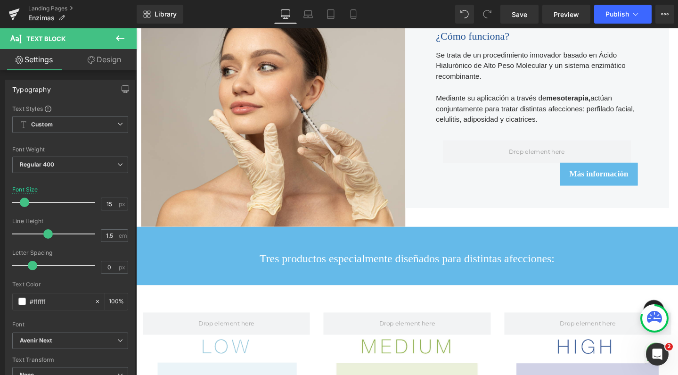
scroll to position [430, 0]
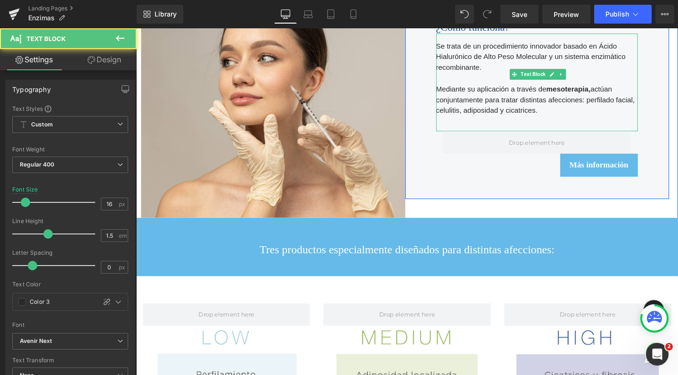
click at [527, 109] on div "Mediante su aplicación a través de [MEDICAL_DATA], actúan conjuntamente para tr…" at bounding box center [558, 109] width 213 height 45
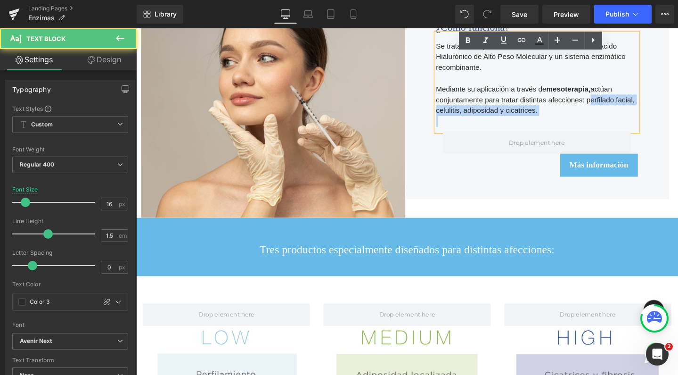
drag, startPoint x: 536, startPoint y: 104, endPoint x: 556, endPoint y: 120, distance: 25.2
click at [556, 120] on div "Mediante su aplicación a través de [MEDICAL_DATA], actúan conjuntamente para tr…" at bounding box center [558, 109] width 213 height 45
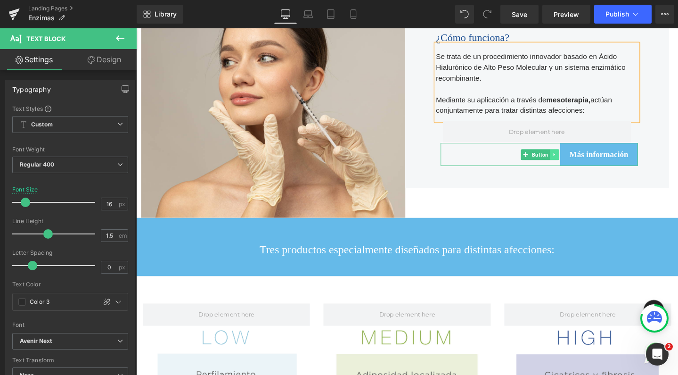
click at [575, 164] on icon at bounding box center [576, 161] width 5 height 6
click at [579, 164] on icon at bounding box center [581, 160] width 5 height 5
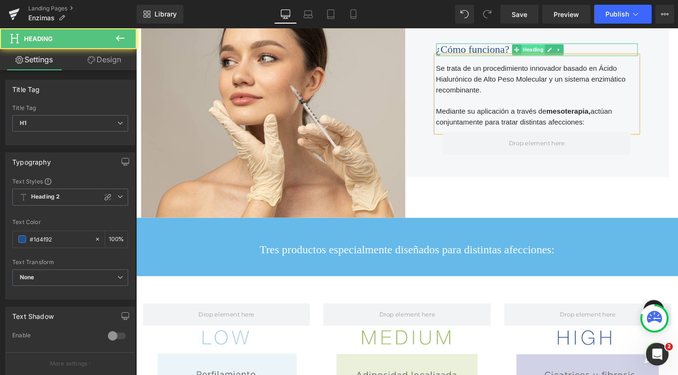
click at [546, 58] on div "¿Cómo funciona? Heading" at bounding box center [558, 50] width 213 height 13
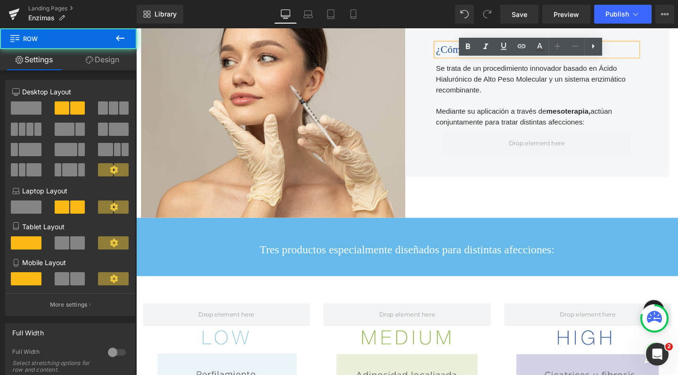
click at [581, 217] on div "¿Cómo funciona? Heading Se trata de un procedimiento innovador basado en Ácido …" at bounding box center [558, 106] width 278 height 244
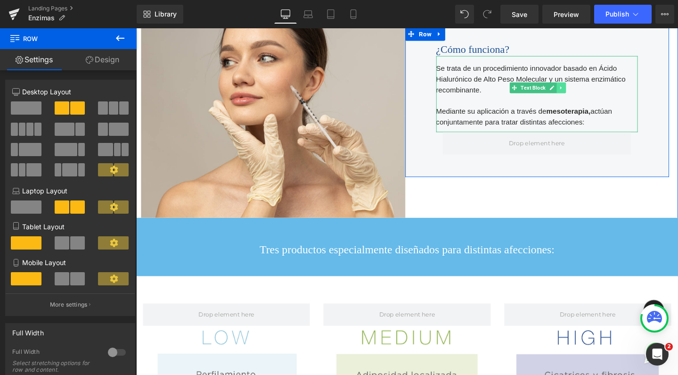
click at [581, 94] on icon at bounding box center [583, 91] width 5 height 6
click at [574, 97] on link at bounding box center [579, 90] width 10 height 11
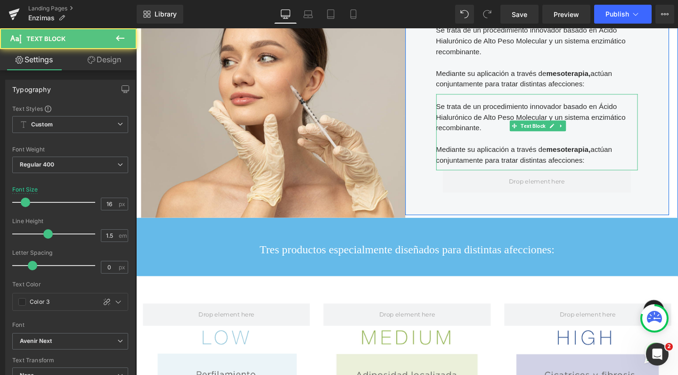
click at [486, 139] on div at bounding box center [558, 144] width 213 height 11
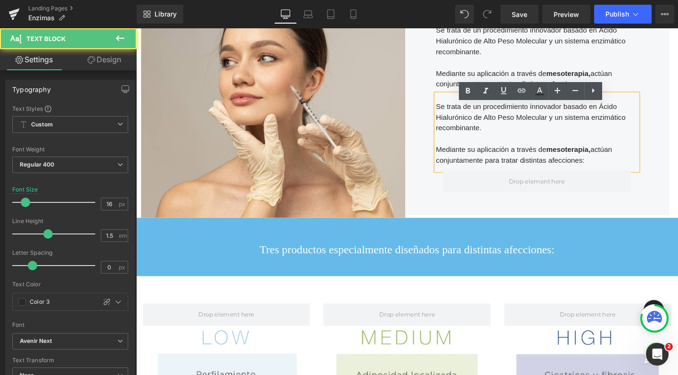
drag, startPoint x: 537, startPoint y: 157, endPoint x: 428, endPoint y: 111, distance: 118.7
click at [428, 111] on div "¿Cómo funciona? Heading Se trata de un procedimiento innovador basado en Ácido …" at bounding box center [558, 106] width 278 height 238
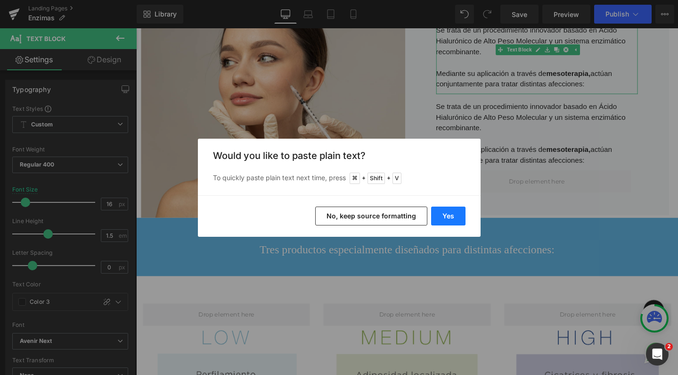
click at [445, 220] on button "Yes" at bounding box center [448, 215] width 34 height 19
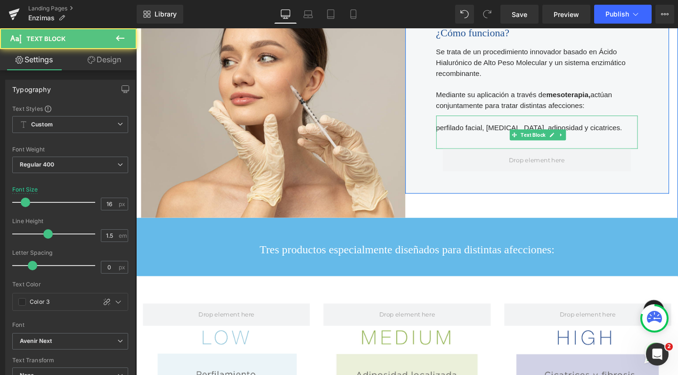
click at [544, 133] on font "perfilado facial, [MEDICAL_DATA], adiposidad y cicatrices." at bounding box center [550, 133] width 196 height 8
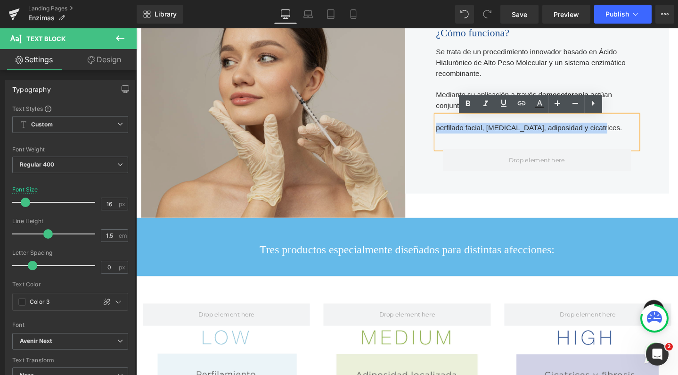
drag, startPoint x: 595, startPoint y: 135, endPoint x: 413, endPoint y: 127, distance: 182.1
click at [413, 127] on div "Image ¿Cómo funciona? Heading Se trata de un procedimiento innovador basado en …" at bounding box center [422, 101] width 566 height 251
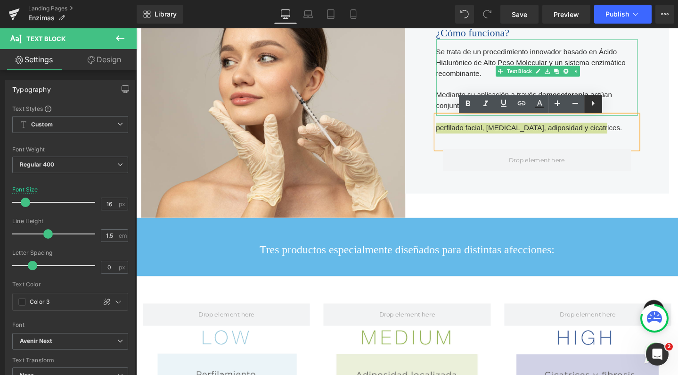
click at [593, 105] on icon at bounding box center [593, 103] width 2 height 5
click at [592, 105] on icon at bounding box center [593, 103] width 11 height 11
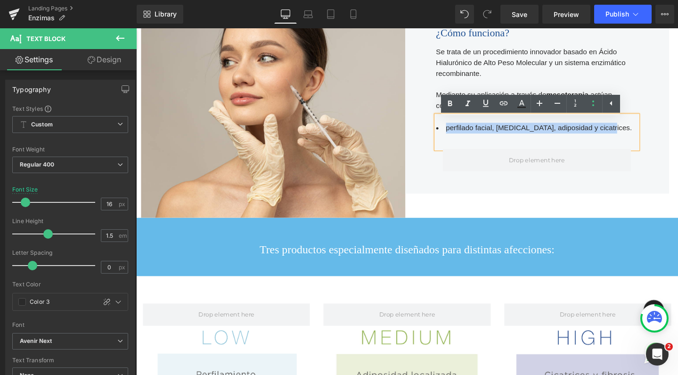
click at [462, 132] on span "perfilado facial, [MEDICAL_DATA], adiposidad y cicatrices." at bounding box center [560, 133] width 196 height 8
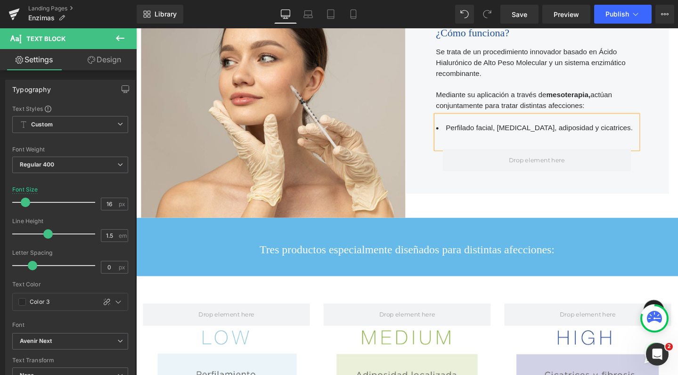
click at [496, 133] on span "Perfilado facial, [MEDICAL_DATA], adiposidad y cicatrices." at bounding box center [560, 133] width 197 height 8
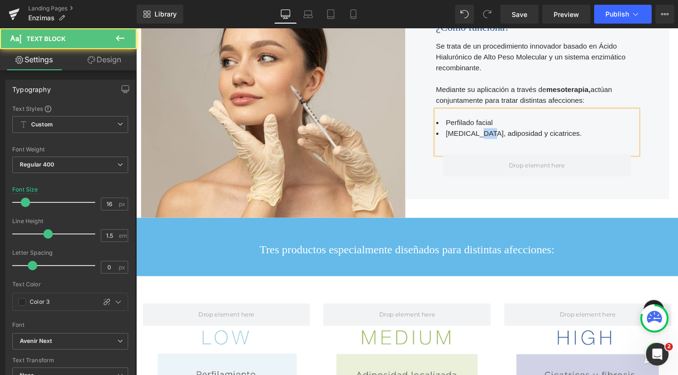
drag, startPoint x: 482, startPoint y: 137, endPoint x: 477, endPoint y: 136, distance: 5.2
click at [477, 136] on span "[MEDICAL_DATA], adiposidad y cicatrices." at bounding box center [533, 139] width 143 height 8
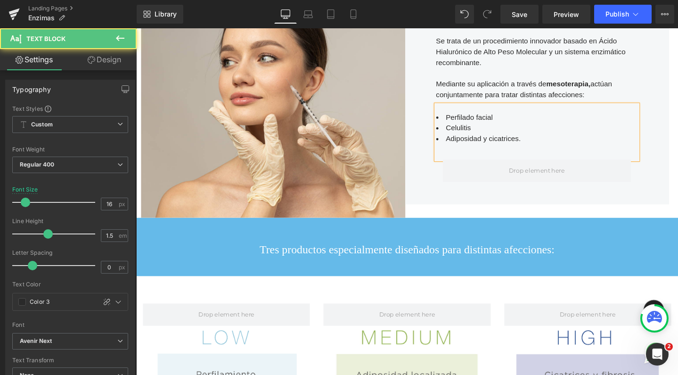
click at [490, 142] on span "Adiposidad y cicatrices." at bounding box center [501, 144] width 79 height 8
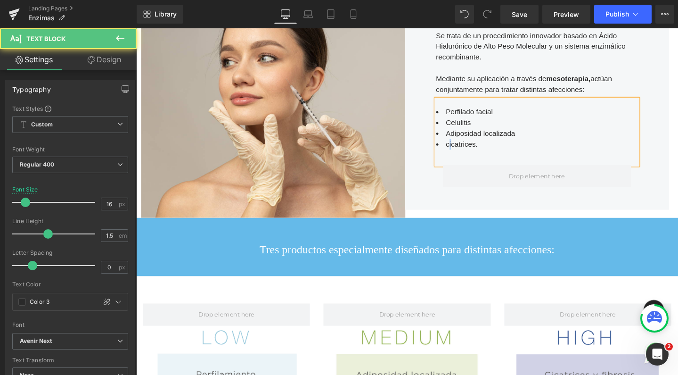
click at [462, 147] on span "cicatrices." at bounding box center [478, 150] width 33 height 8
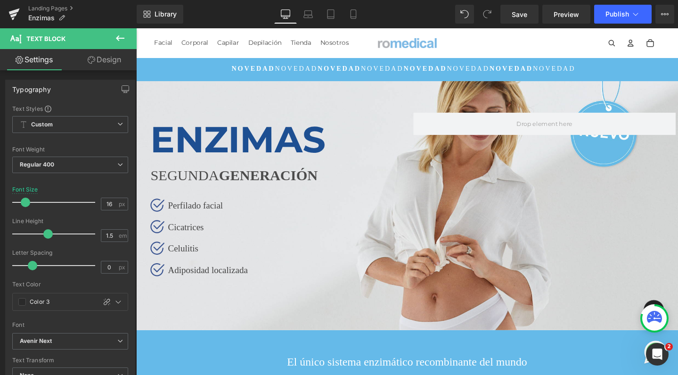
scroll to position [0, 0]
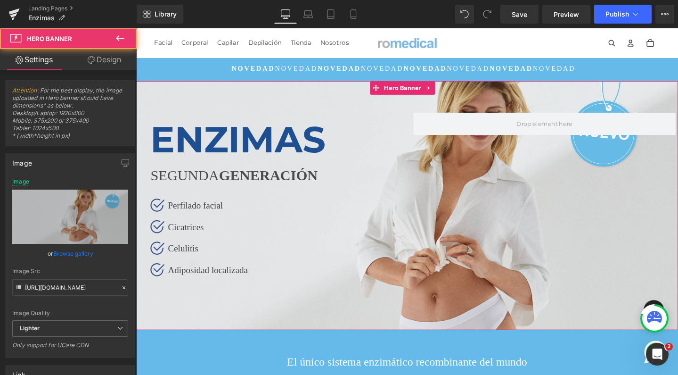
click at [370, 90] on div at bounding box center [421, 215] width 570 height 262
click at [444, 89] on icon at bounding box center [444, 91] width 2 height 4
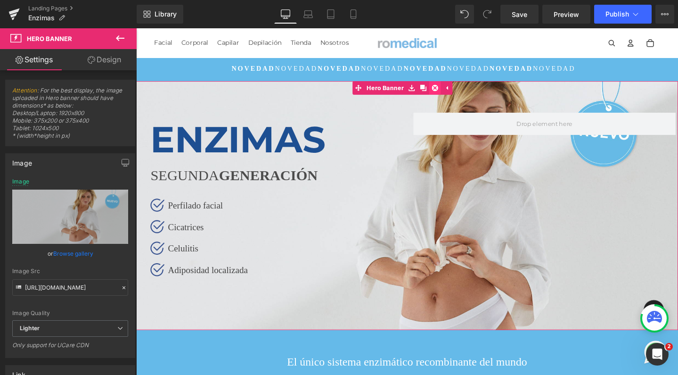
click at [448, 89] on icon at bounding box center [451, 91] width 7 height 7
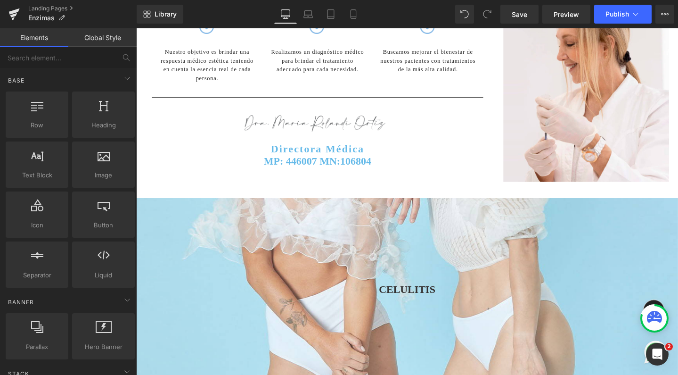
scroll to position [2552, 0]
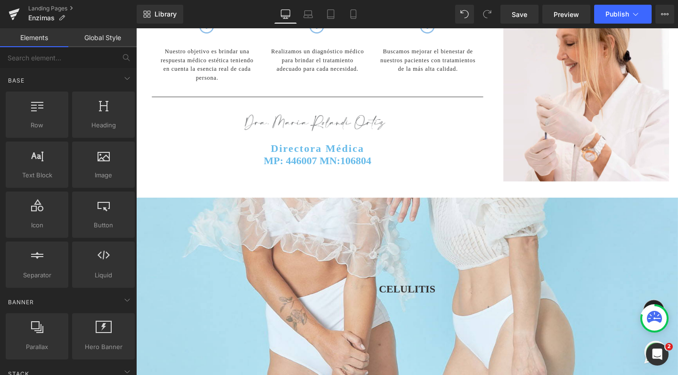
click at [153, 207] on div "[MEDICAL_DATA] Heading Parallax 190px 200px" at bounding box center [421, 310] width 570 height 207
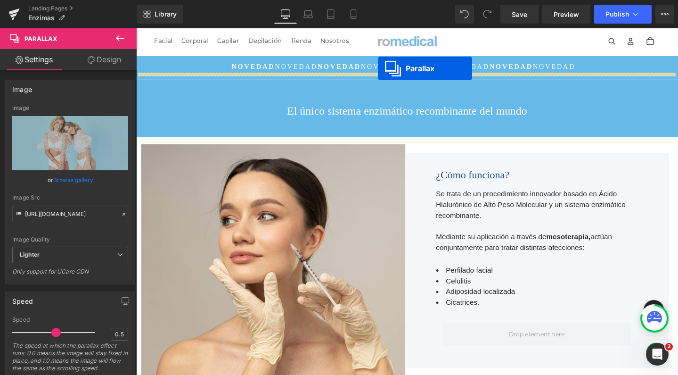
scroll to position [0, 0]
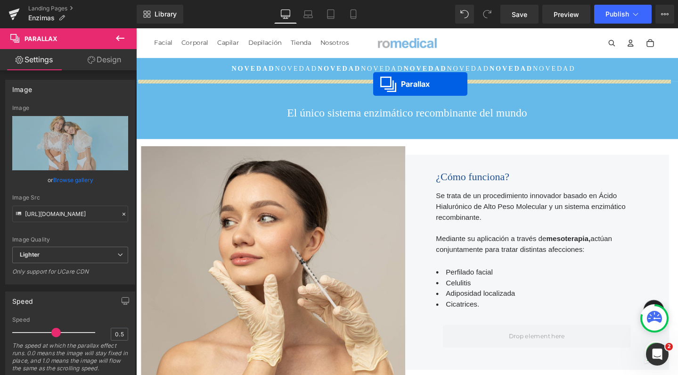
drag, startPoint x: 394, startPoint y: 175, endPoint x: 386, endPoint y: 87, distance: 89.0
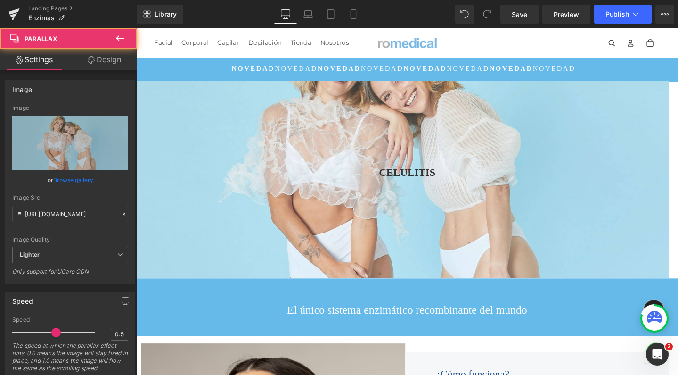
scroll to position [3314, 561]
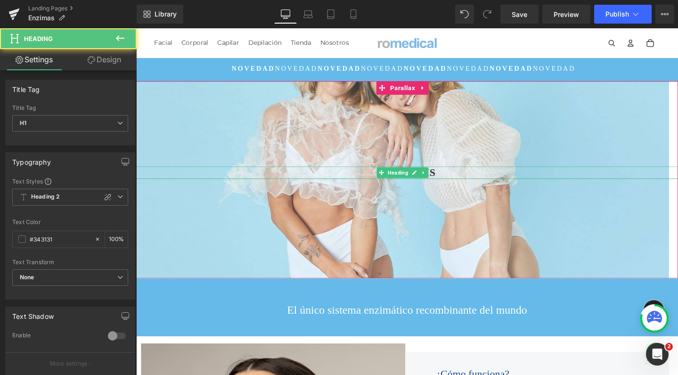
click at [387, 178] on h1 "CELULITIS" at bounding box center [421, 179] width 570 height 13
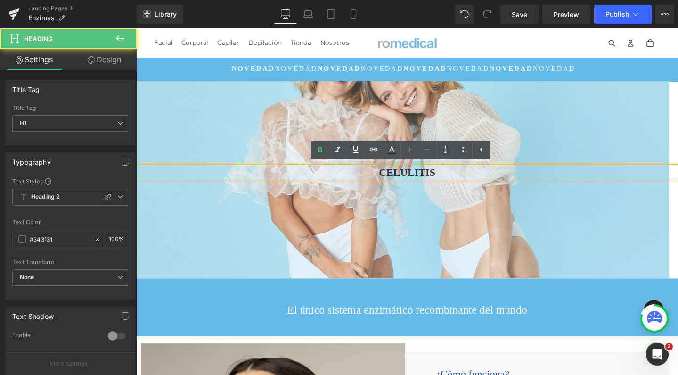
click at [411, 181] on strong "CELULITIS" at bounding box center [421, 179] width 59 height 12
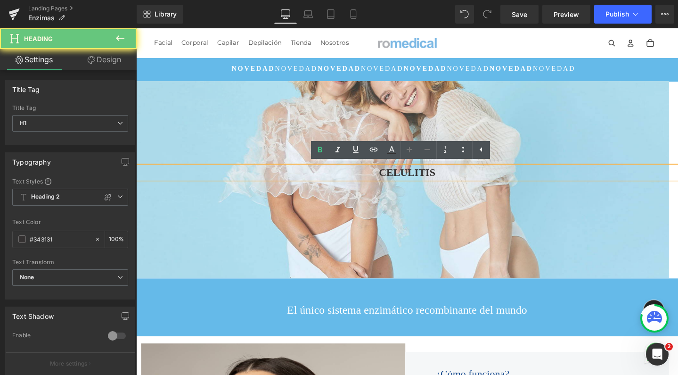
click at [411, 181] on strong "CELULITIS" at bounding box center [421, 179] width 59 height 12
click at [411, 181] on h1 "CELULITIS" at bounding box center [421, 179] width 570 height 13
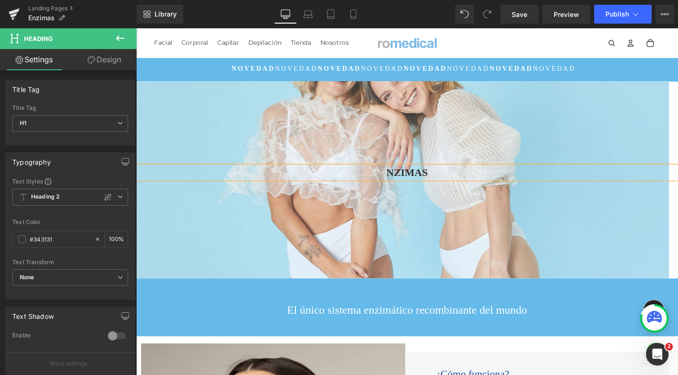
click at [401, 178] on strong "NZIMAS" at bounding box center [422, 179] width 44 height 12
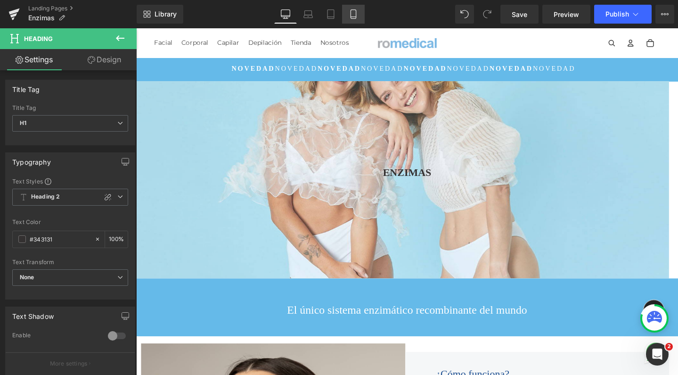
click at [355, 10] on icon at bounding box center [353, 14] width 5 height 9
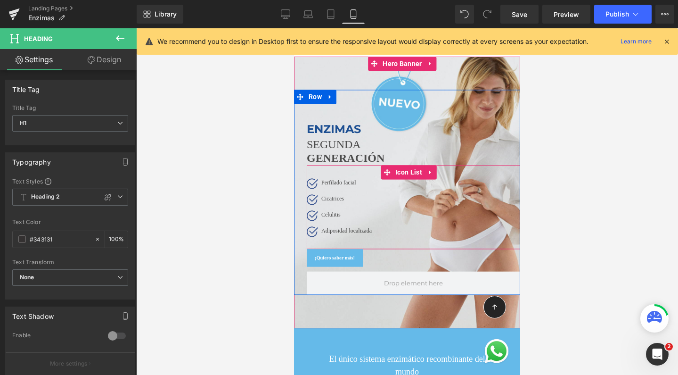
scroll to position [5, 5]
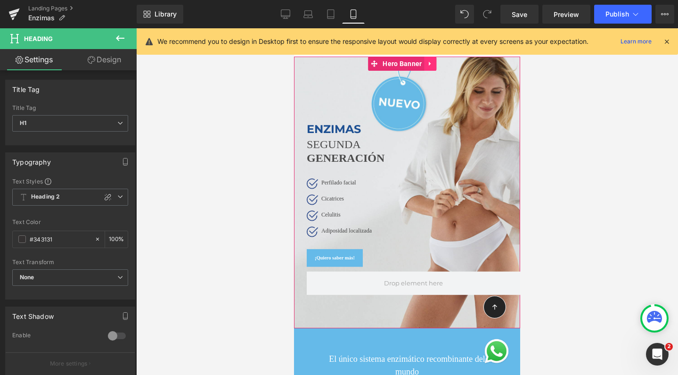
click at [433, 65] on icon at bounding box center [431, 63] width 7 height 7
click at [437, 63] on icon at bounding box center [437, 63] width 7 height 7
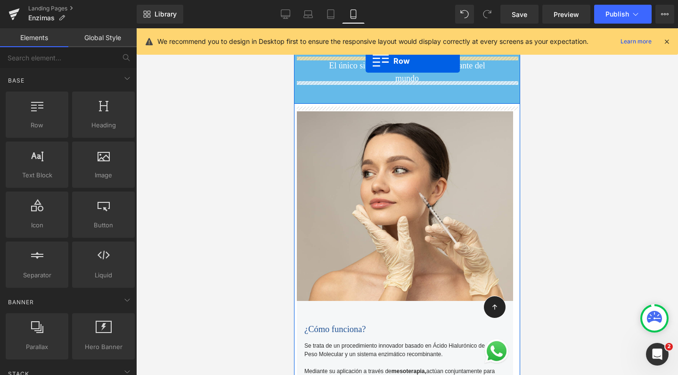
scroll to position [0, 0]
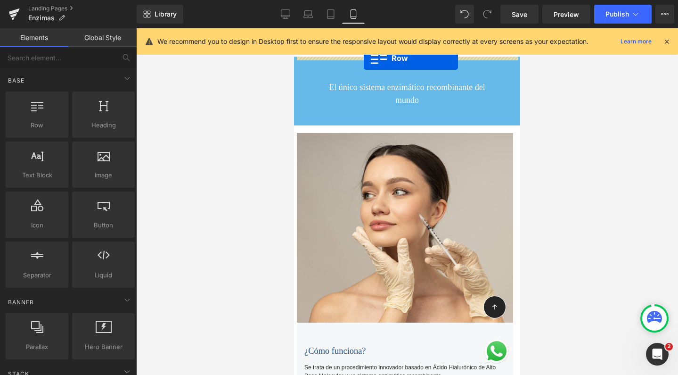
drag, startPoint x: 297, startPoint y: 229, endPoint x: 364, endPoint y: 58, distance: 183.1
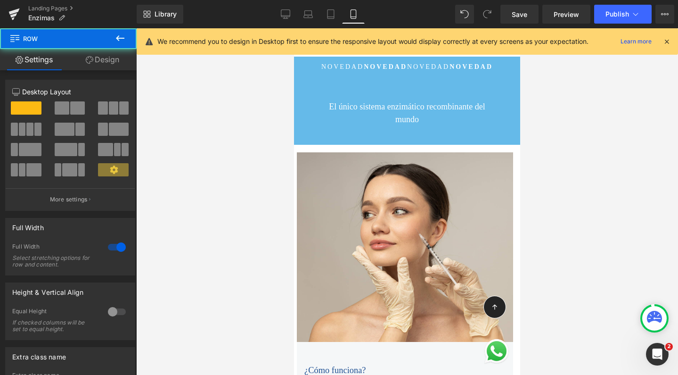
scroll to position [4961, 217]
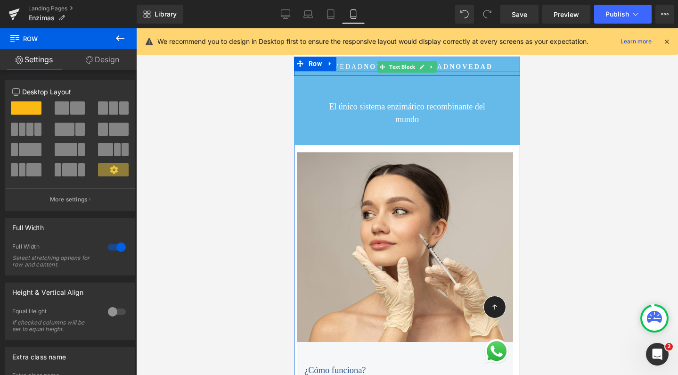
click at [442, 64] on div at bounding box center [407, 63] width 226 height 2
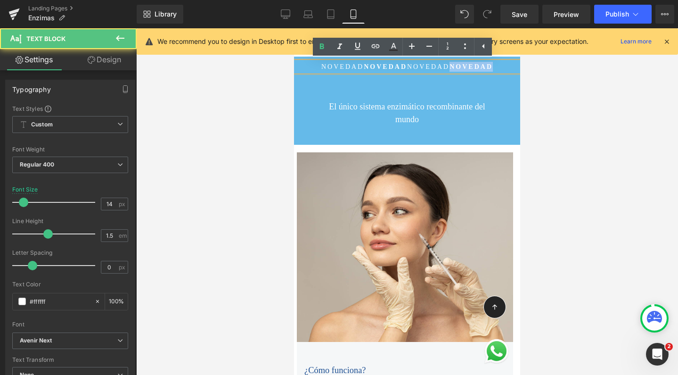
drag, startPoint x: 445, startPoint y: 66, endPoint x: 495, endPoint y: 67, distance: 49.5
click at [495, 67] on p "NOVEDAD NOVEDAD NOVEDAD NOVEDAD" at bounding box center [407, 67] width 226 height 10
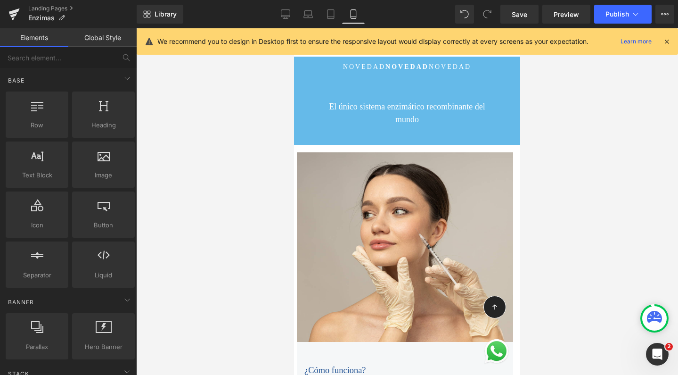
click at [592, 174] on div at bounding box center [407, 201] width 542 height 346
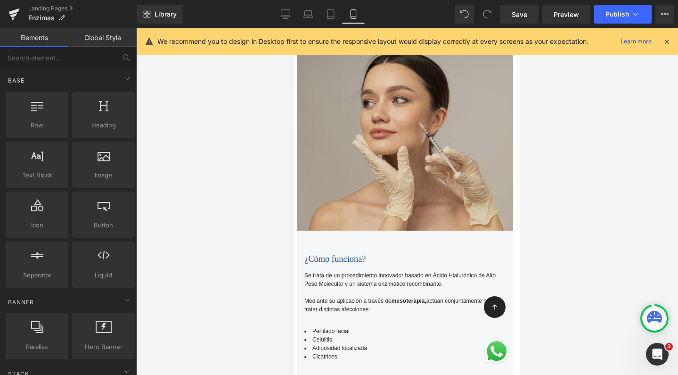
scroll to position [123, 0]
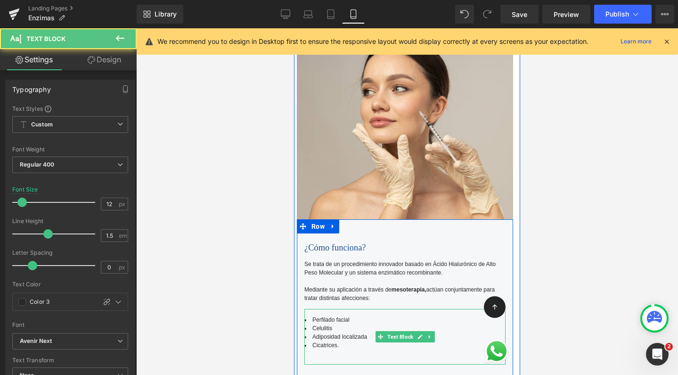
click at [327, 318] on span "Perfilado facial" at bounding box center [330, 319] width 37 height 7
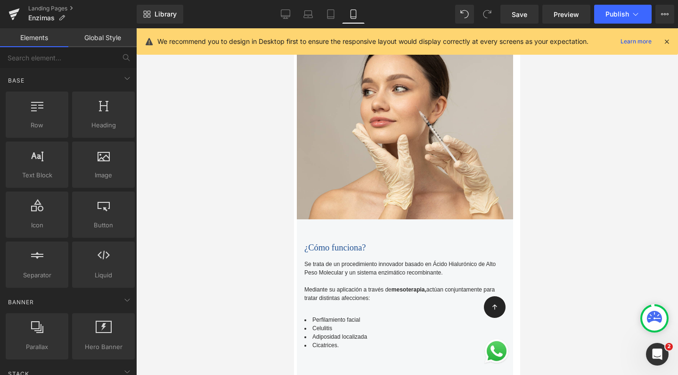
click at [583, 228] on div at bounding box center [407, 201] width 542 height 346
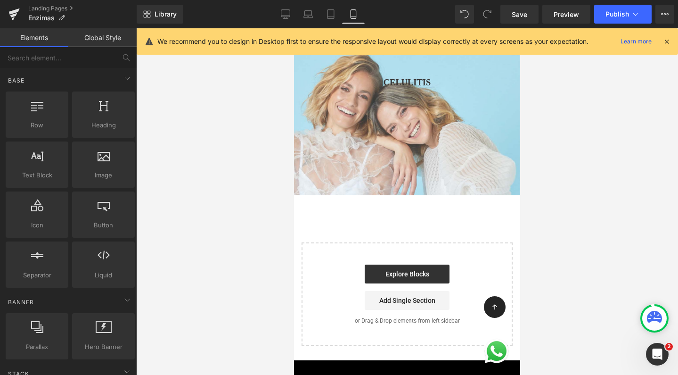
scroll to position [4275, 0]
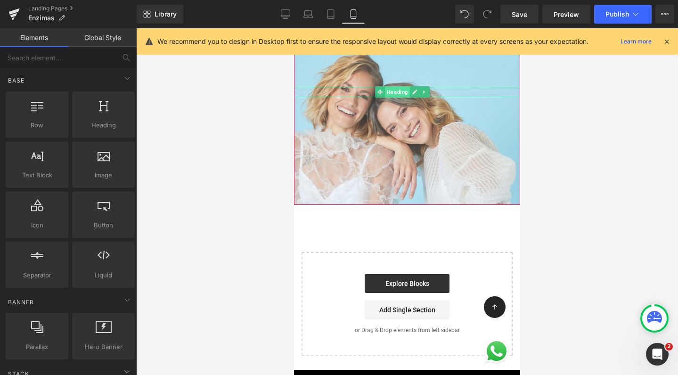
click at [395, 96] on span "Heading" at bounding box center [397, 91] width 25 height 11
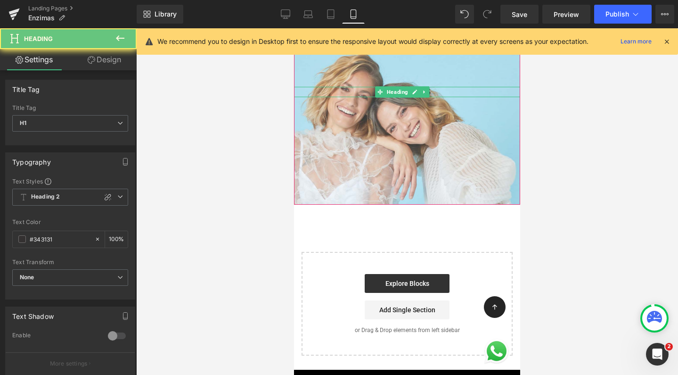
click at [362, 92] on h1 "CELULITIS" at bounding box center [407, 92] width 226 height 10
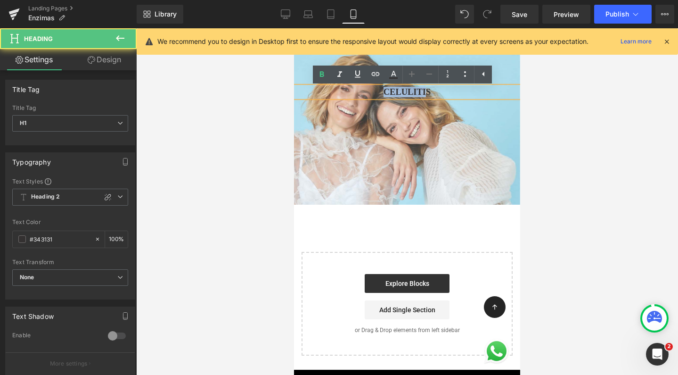
drag, startPoint x: 419, startPoint y: 94, endPoint x: 320, endPoint y: 94, distance: 98.5
click at [320, 94] on h1 "CELULITIS" at bounding box center [407, 92] width 226 height 10
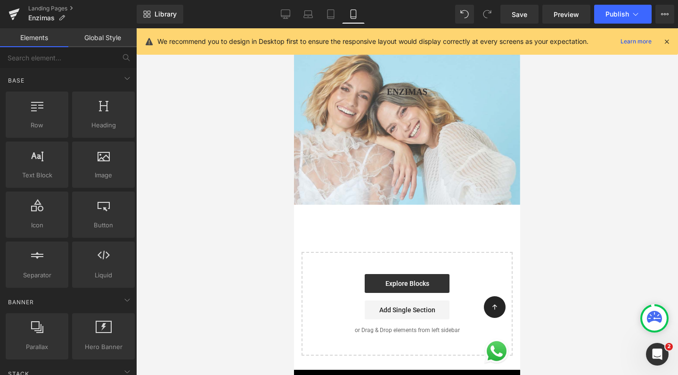
drag, startPoint x: 564, startPoint y: 117, endPoint x: 81, endPoint y: 89, distance: 484.0
click at [564, 117] on div at bounding box center [407, 201] width 542 height 346
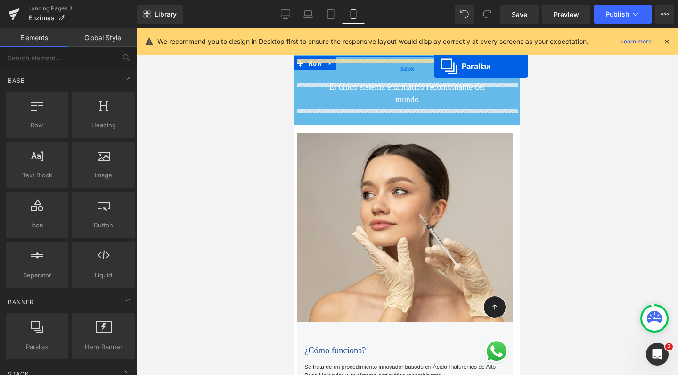
scroll to position [10, 0]
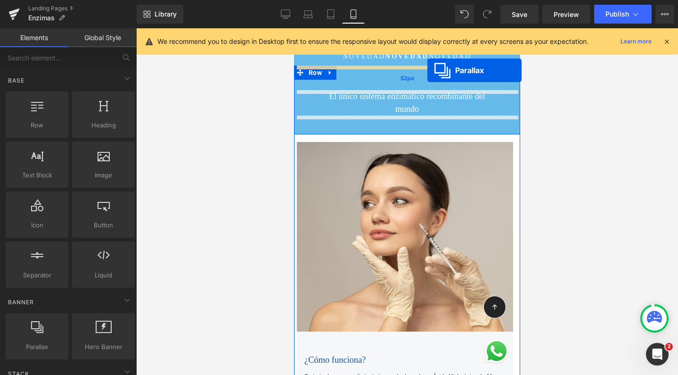
drag, startPoint x: 385, startPoint y: 157, endPoint x: 428, endPoint y: 70, distance: 96.8
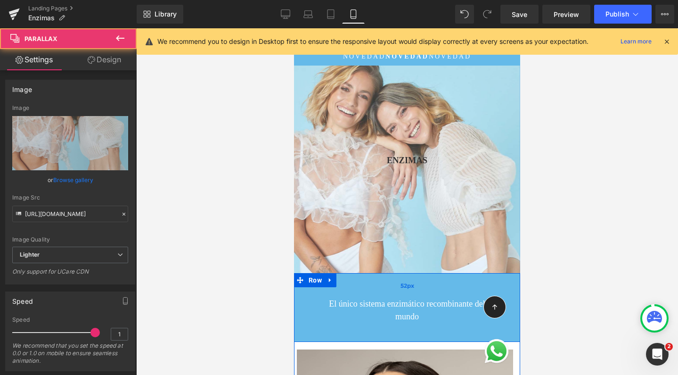
scroll to position [4961, 217]
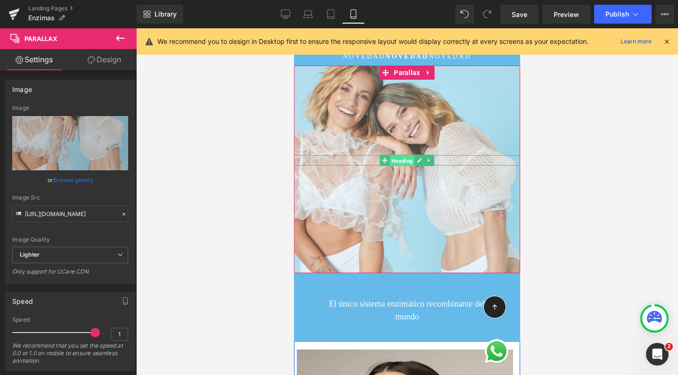
click at [406, 162] on span "Heading" at bounding box center [402, 160] width 25 height 11
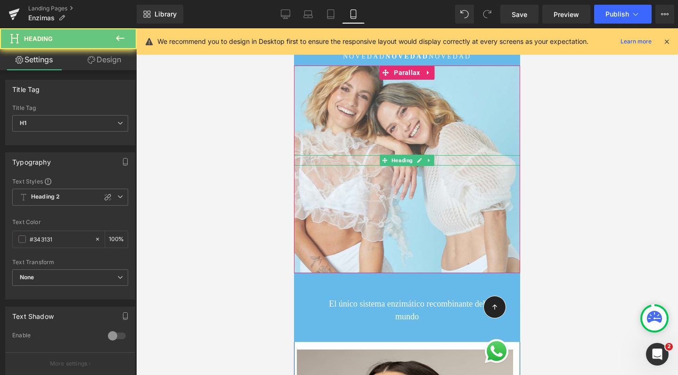
click at [466, 161] on h1 "ENZIMAS" at bounding box center [407, 160] width 226 height 10
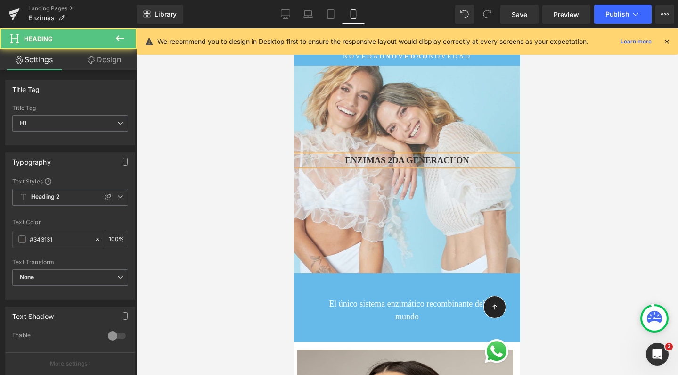
click at [449, 159] on strong "ENZIMAS 2DA GENERACI´ON" at bounding box center [407, 160] width 124 height 9
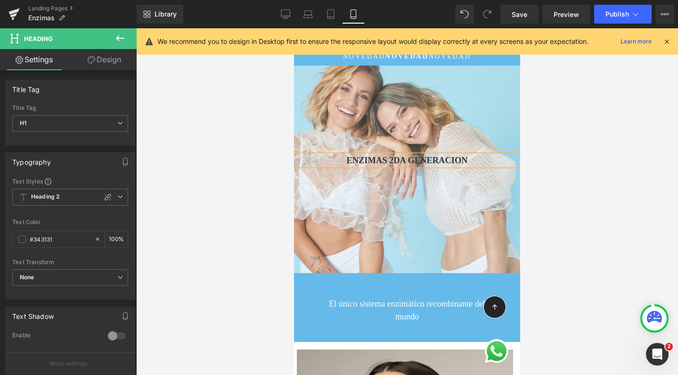
click at [457, 159] on strong "ENZIMAS 2DA GENERACION" at bounding box center [406, 160] width 121 height 9
drag, startPoint x: 478, startPoint y: 158, endPoint x: 383, endPoint y: 162, distance: 95.3
click at [383, 162] on h1 "ENZIMAS 2DA GENERACIÓN" at bounding box center [407, 160] width 226 height 10
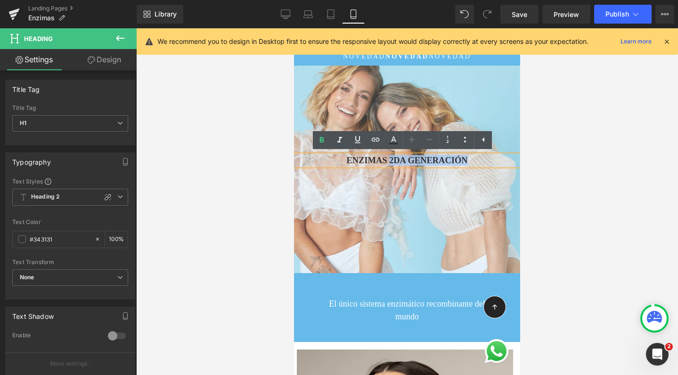
click at [383, 162] on strong "ENZIMAS 2DA GENERACIÓN" at bounding box center [406, 160] width 121 height 9
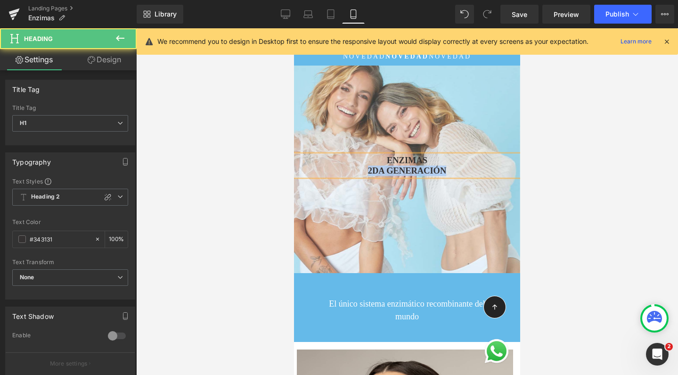
drag, startPoint x: 443, startPoint y: 171, endPoint x: 338, endPoint y: 168, distance: 104.7
click at [338, 168] on h1 "2DA GENERACIÓN" at bounding box center [407, 170] width 226 height 10
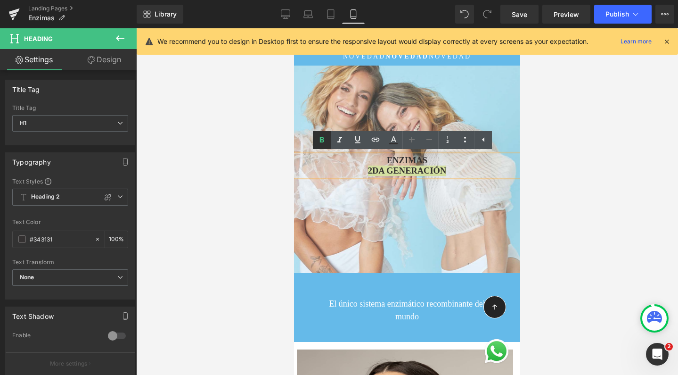
click at [320, 140] on icon at bounding box center [321, 139] width 11 height 11
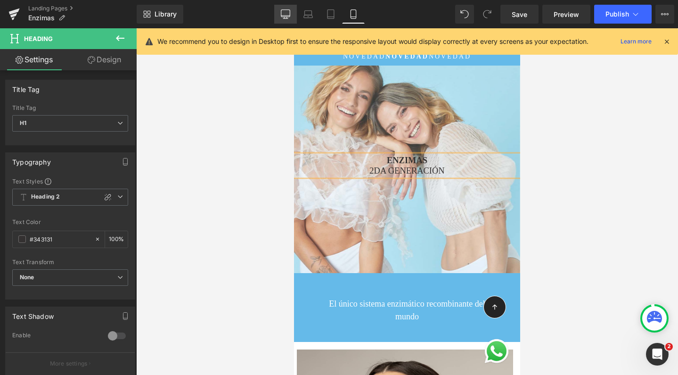
drag, startPoint x: 288, startPoint y: 16, endPoint x: 283, endPoint y: 149, distance: 132.5
click at [288, 16] on icon at bounding box center [285, 13] width 9 height 7
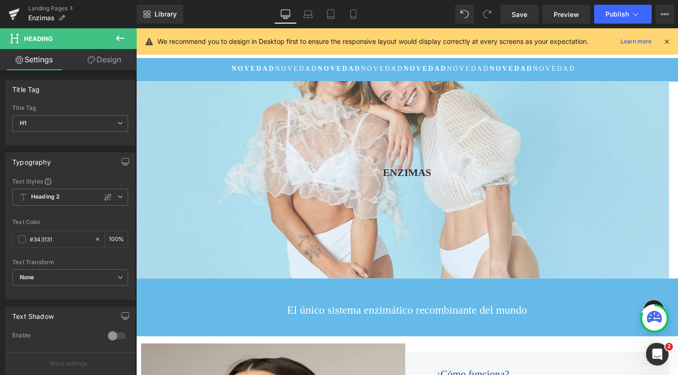
scroll to position [3359, 561]
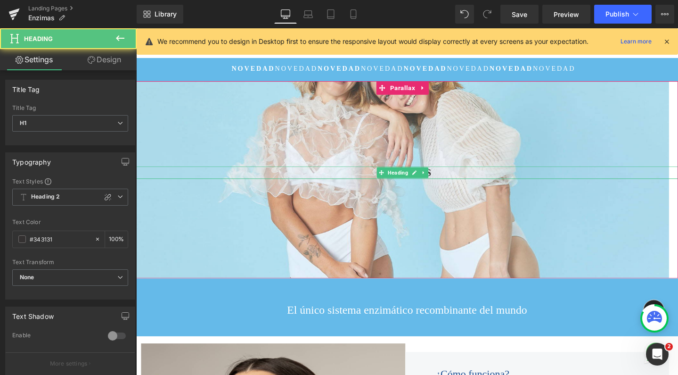
click at [426, 177] on div "ENZIMAS Heading" at bounding box center [421, 179] width 570 height 13
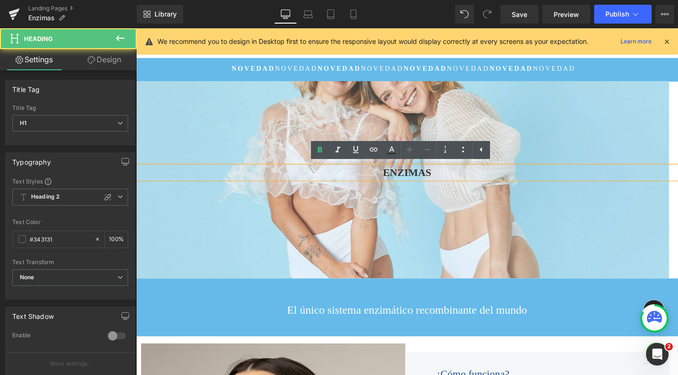
click at [441, 179] on strong "ENZIMAS" at bounding box center [421, 179] width 51 height 12
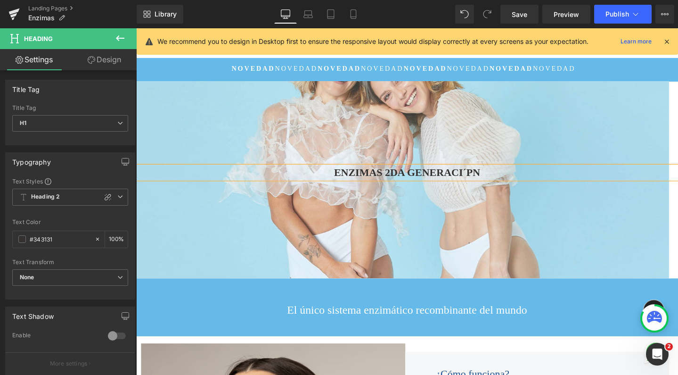
click at [393, 175] on strong "ENZIMAS 2DA GENERACI´PN" at bounding box center [422, 179] width 154 height 12
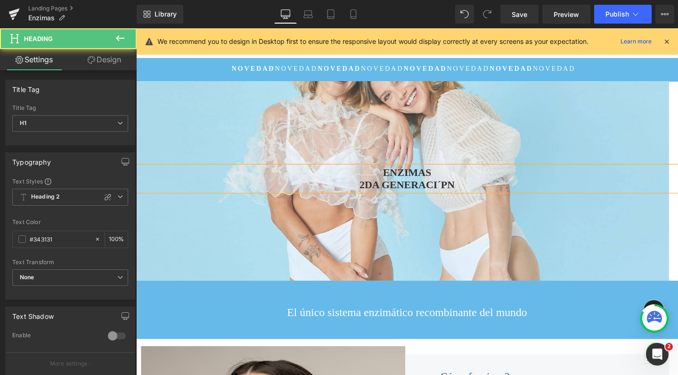
scroll to position [3361, 561]
click at [439, 177] on strong "ENZIMAS" at bounding box center [421, 179] width 51 height 12
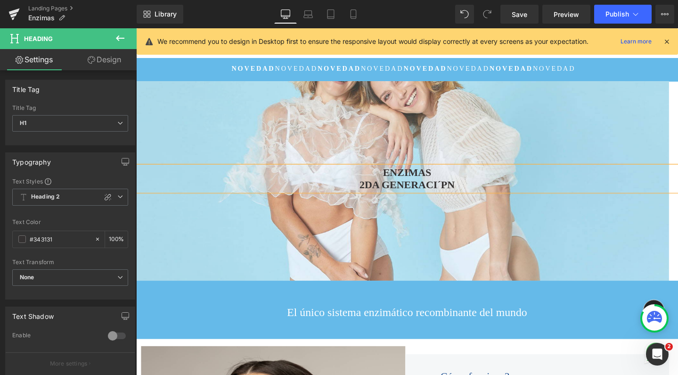
click at [455, 187] on strong "2DA GENERACI´PN" at bounding box center [421, 193] width 100 height 12
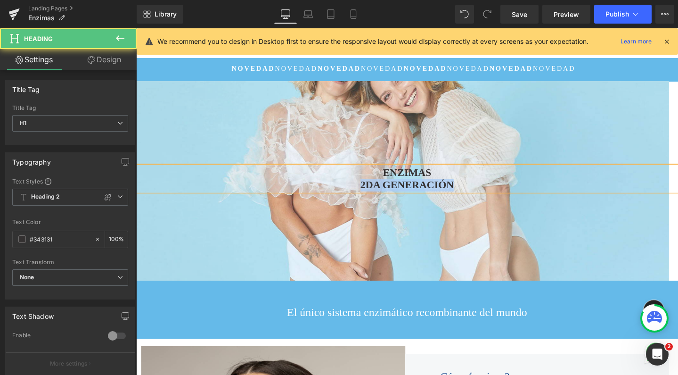
drag, startPoint x: 464, startPoint y: 191, endPoint x: 318, endPoint y: 191, distance: 145.6
click at [318, 191] on h1 "2DA GENERACIÓN" at bounding box center [421, 193] width 570 height 13
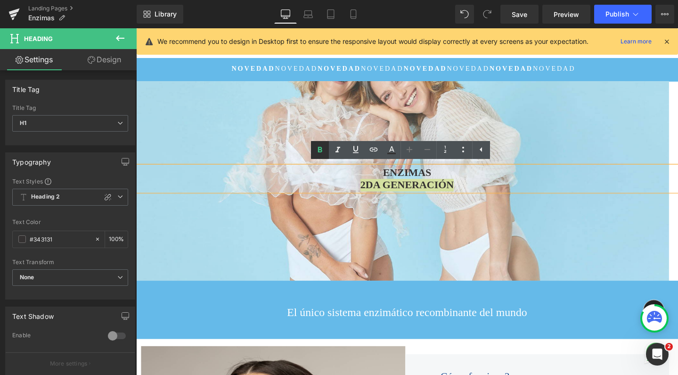
click at [316, 149] on icon at bounding box center [319, 149] width 11 height 11
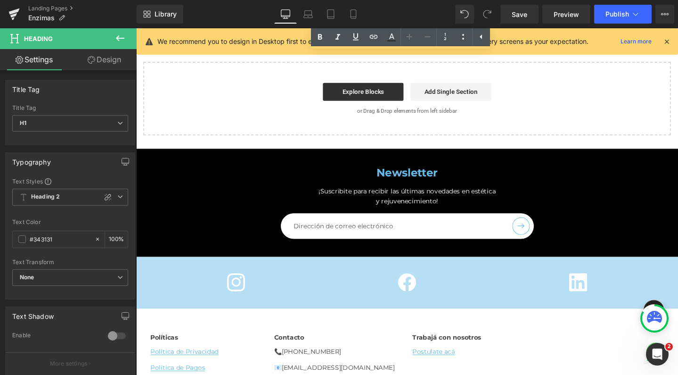
scroll to position [2996, 0]
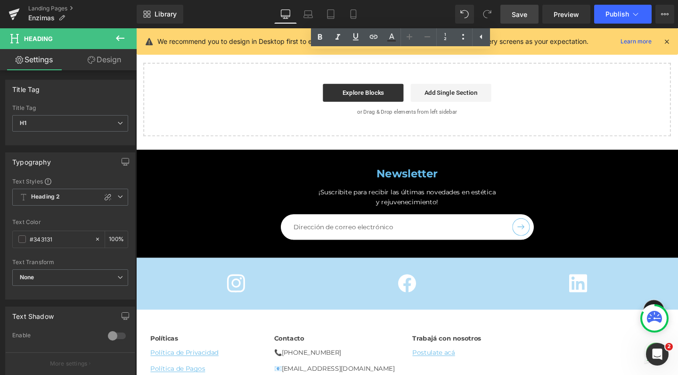
click at [521, 13] on span "Save" at bounding box center [520, 14] width 16 height 10
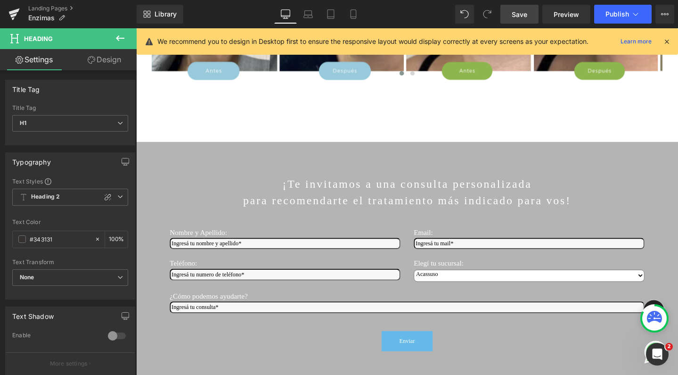
scroll to position [1809, 0]
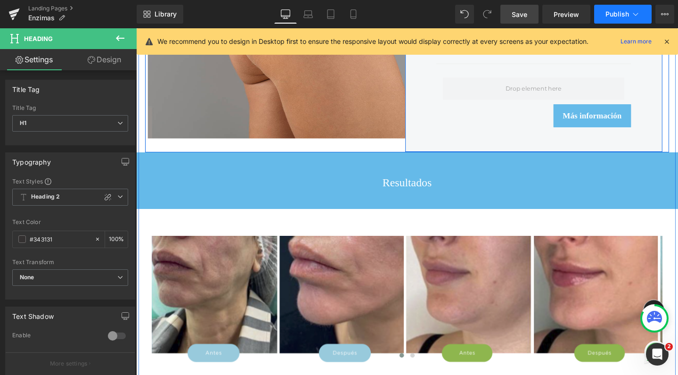
click at [617, 16] on span "Publish" at bounding box center [618, 14] width 24 height 8
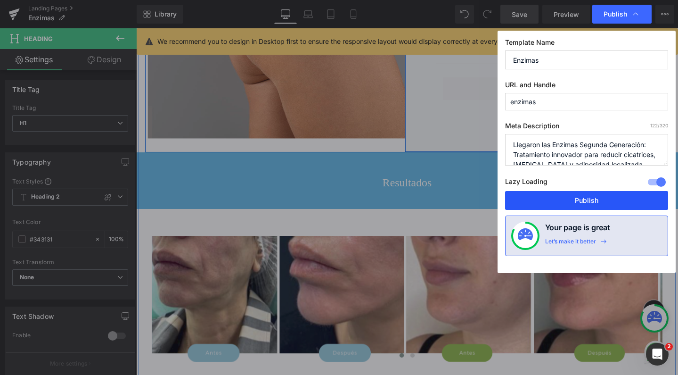
click at [565, 201] on button "Publish" at bounding box center [586, 200] width 163 height 19
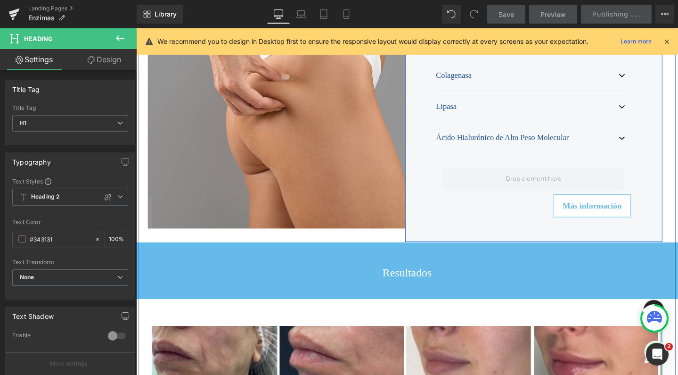
scroll to position [1718, 0]
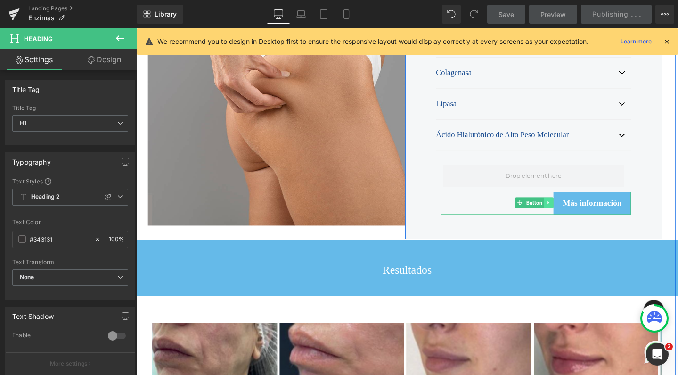
click at [568, 214] on icon at bounding box center [570, 212] width 5 height 6
click at [573, 214] on icon at bounding box center [575, 212] width 5 height 6
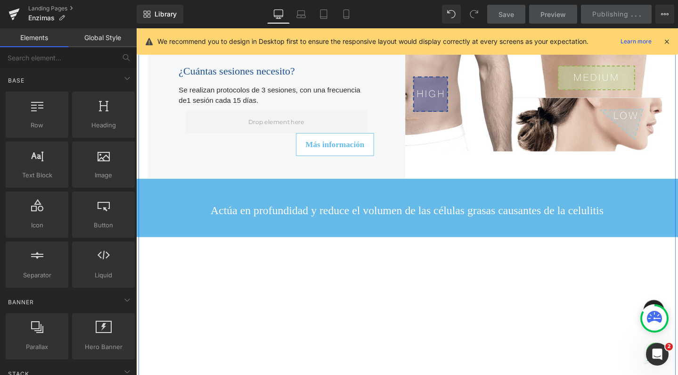
scroll to position [1038, 0]
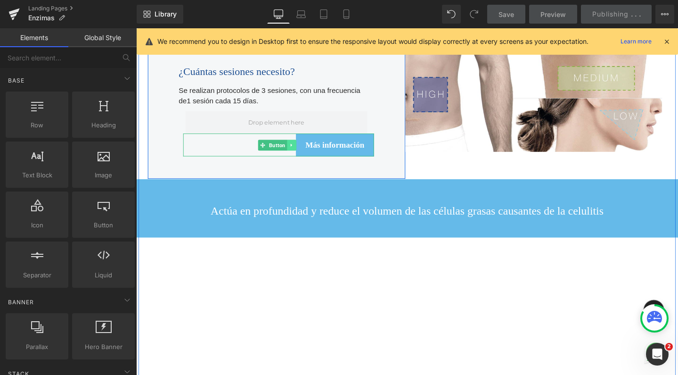
click at [301, 157] on link at bounding box center [300, 151] width 10 height 11
click at [305, 154] on icon at bounding box center [304, 150] width 5 height 5
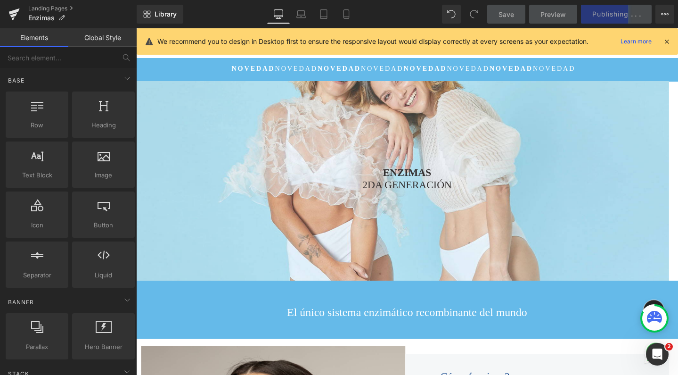
scroll to position [0, 0]
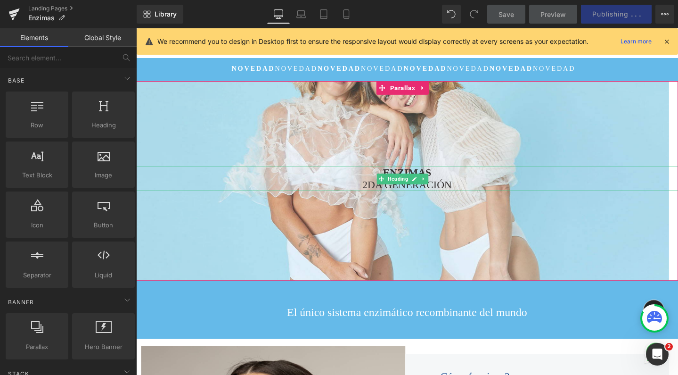
click at [396, 177] on strong "ENZIMAS" at bounding box center [421, 179] width 51 height 12
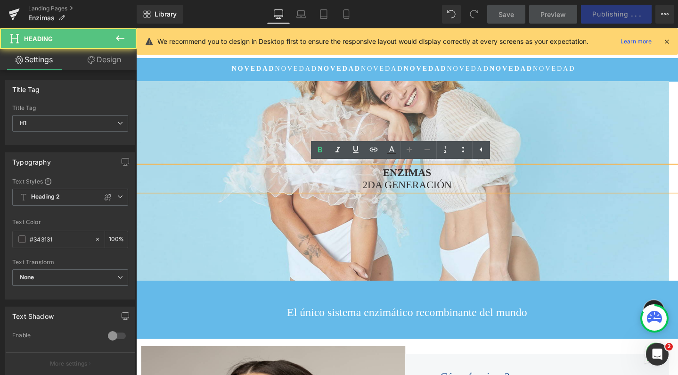
click at [395, 187] on span "2DA GENERACIÓN" at bounding box center [421, 193] width 94 height 12
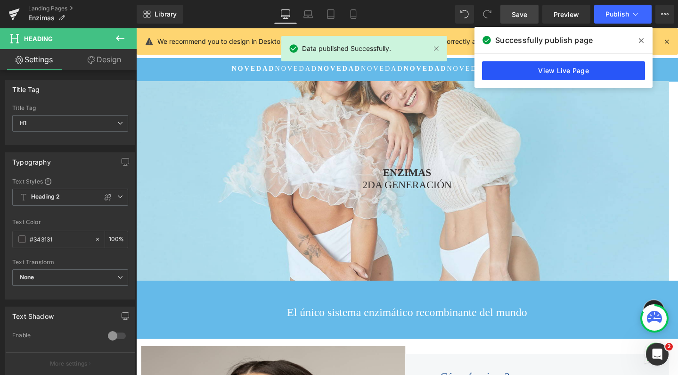
click at [560, 66] on link "View Live Page" at bounding box center [563, 70] width 163 height 19
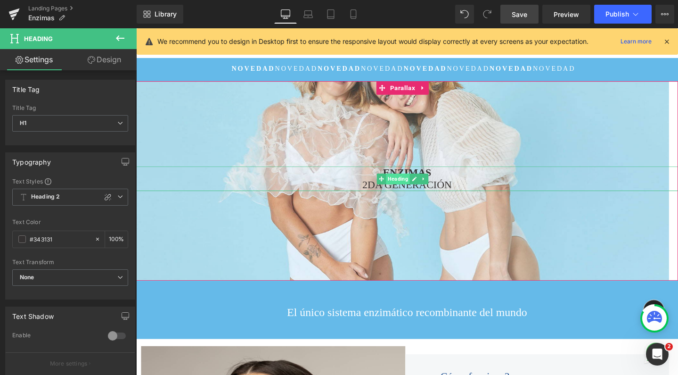
click at [410, 184] on span "Heading" at bounding box center [411, 186] width 25 height 11
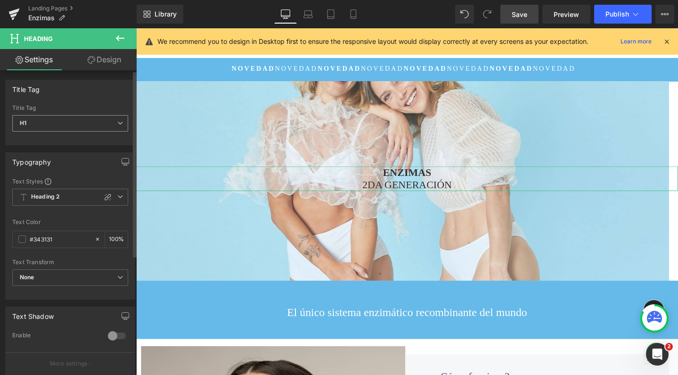
click at [71, 122] on span "H1" at bounding box center [70, 123] width 116 height 16
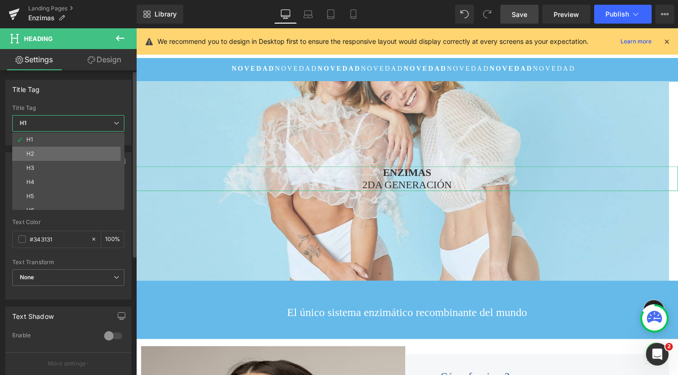
click at [58, 155] on li "H2" at bounding box center [70, 154] width 116 height 14
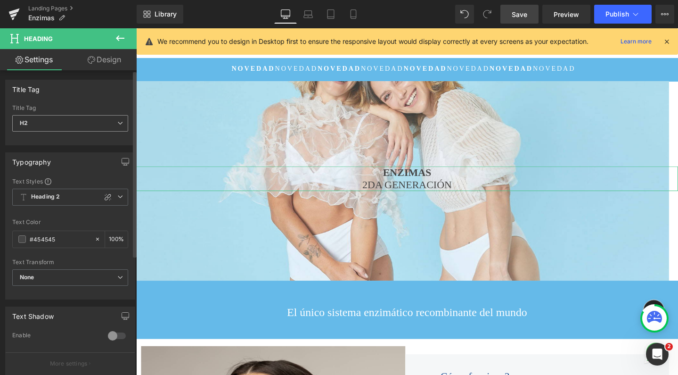
click at [70, 123] on span "H2" at bounding box center [70, 123] width 116 height 16
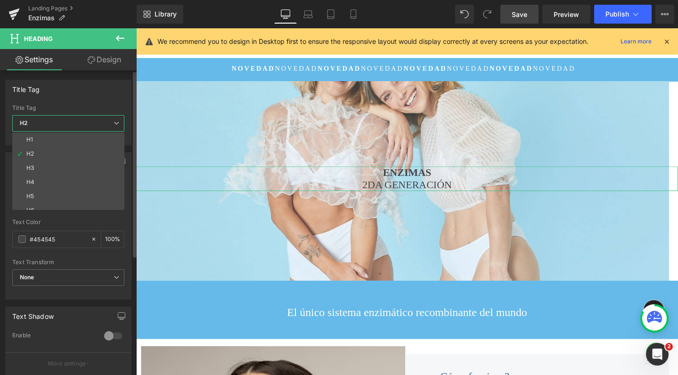
click at [62, 117] on span "H2" at bounding box center [68, 123] width 112 height 16
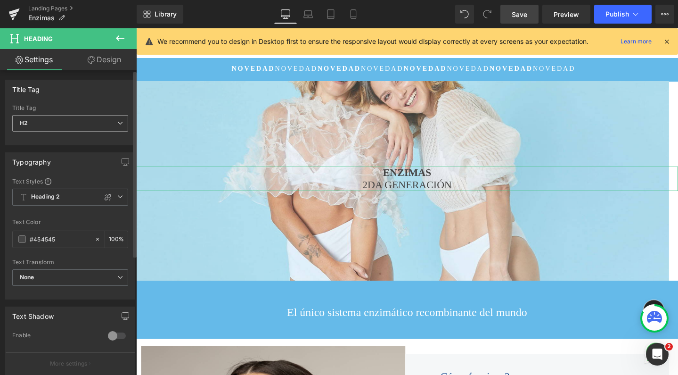
click at [59, 124] on span "H2" at bounding box center [70, 123] width 116 height 16
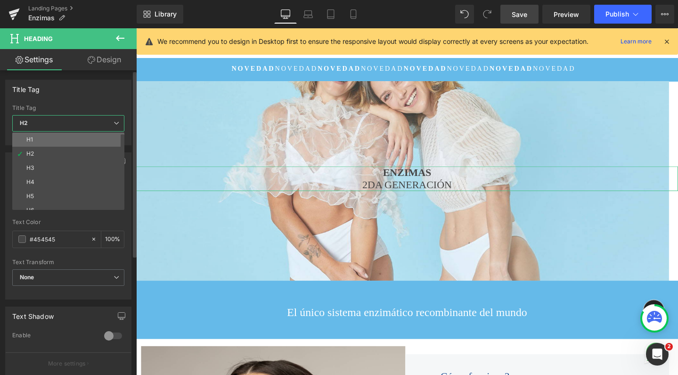
click at [55, 140] on li "H1" at bounding box center [70, 139] width 116 height 14
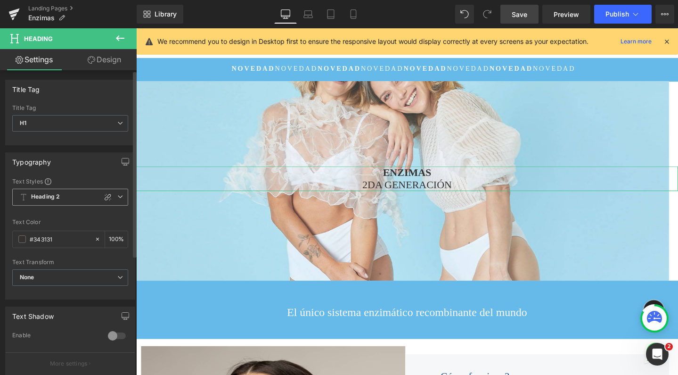
click at [63, 202] on span "Heading 2" at bounding box center [70, 197] width 116 height 17
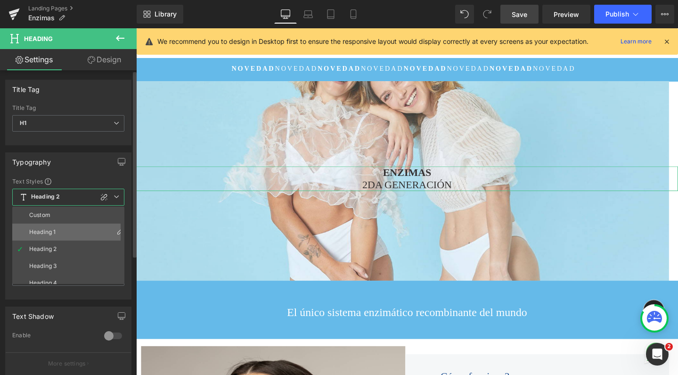
click at [63, 230] on li "Heading 1" at bounding box center [70, 231] width 116 height 17
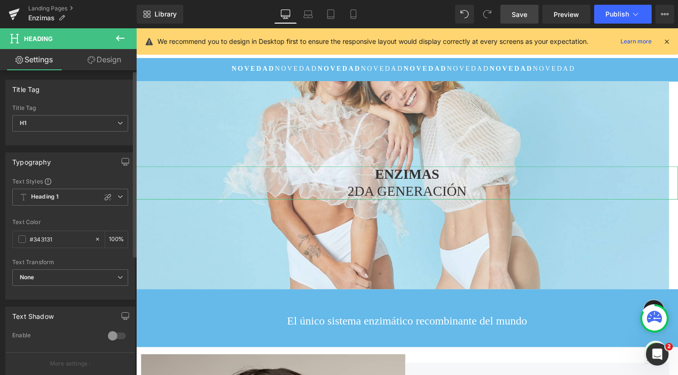
scroll to position [3329, 561]
click at [70, 195] on span "Heading 1" at bounding box center [70, 197] width 116 height 17
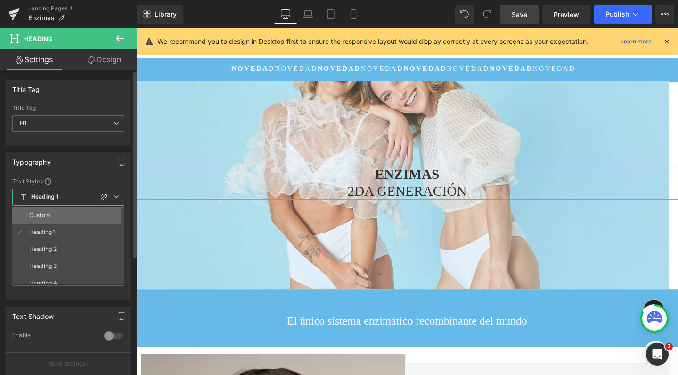
click at [62, 218] on li "Custom" at bounding box center [70, 214] width 116 height 17
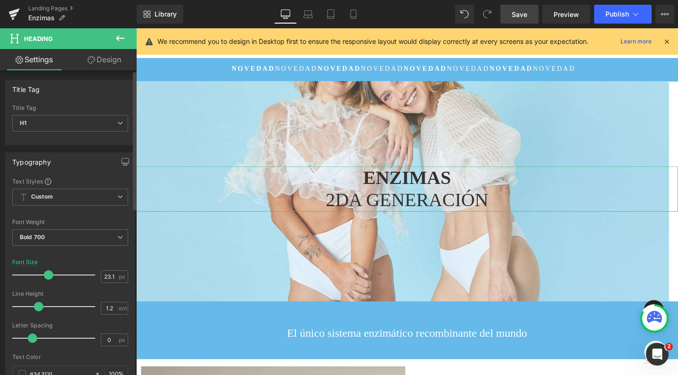
drag, startPoint x: 40, startPoint y: 274, endPoint x: 50, endPoint y: 275, distance: 10.5
click at [50, 275] on span at bounding box center [48, 274] width 9 height 9
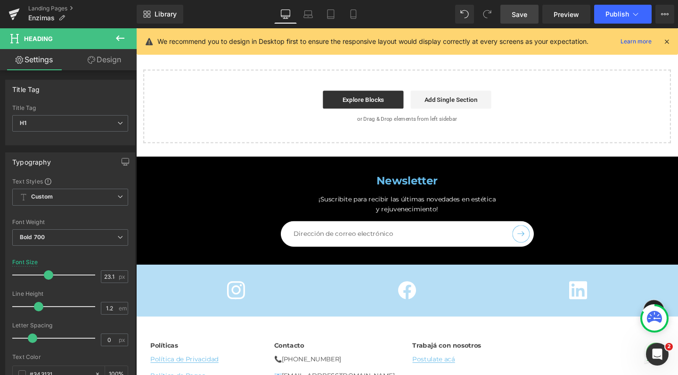
scroll to position [2964, 0]
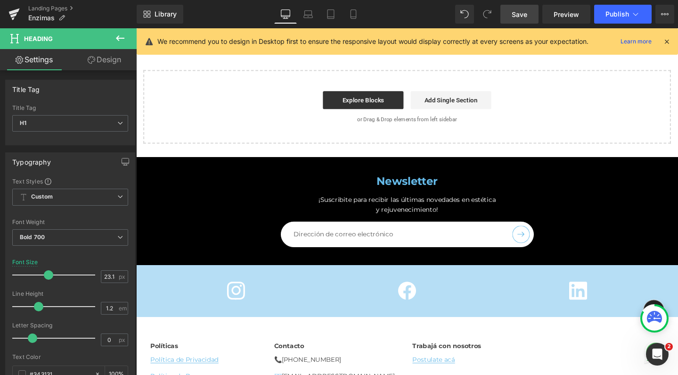
click at [527, 14] on span "Save" at bounding box center [520, 14] width 16 height 10
